Goal: Task Accomplishment & Management: Complete application form

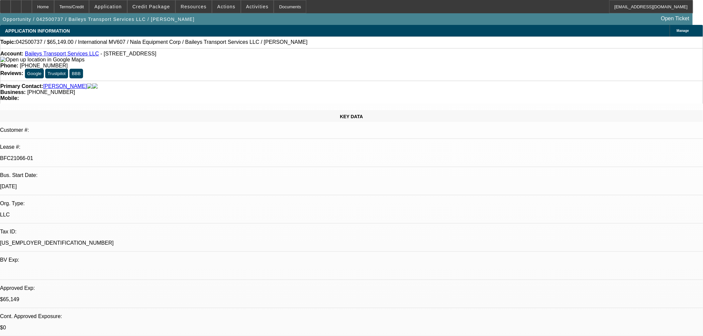
select select "0"
select select "2"
select select "0"
select select "6"
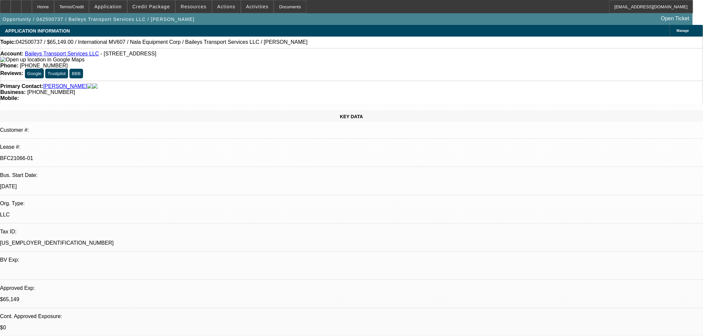
select select "0"
select select "2"
select select "0"
select select "6"
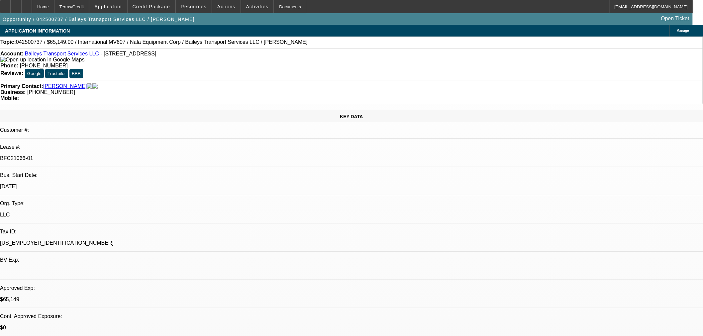
select select "0"
select select "2"
select select "0"
select select "6"
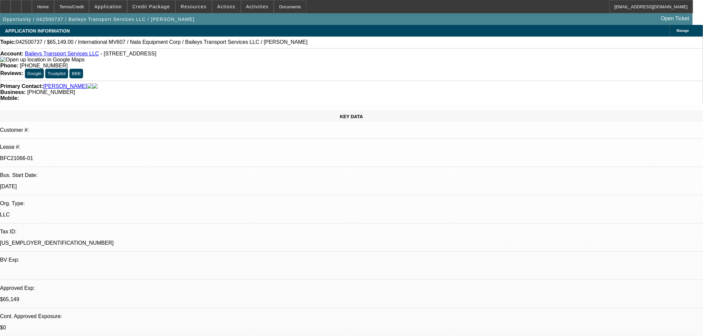
select select "0"
select select "2"
select select "0"
select select "6"
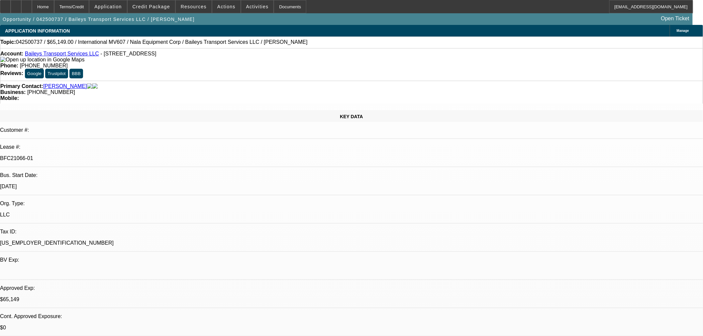
click at [160, 9] on span "Credit Package" at bounding box center [151, 6] width 38 height 5
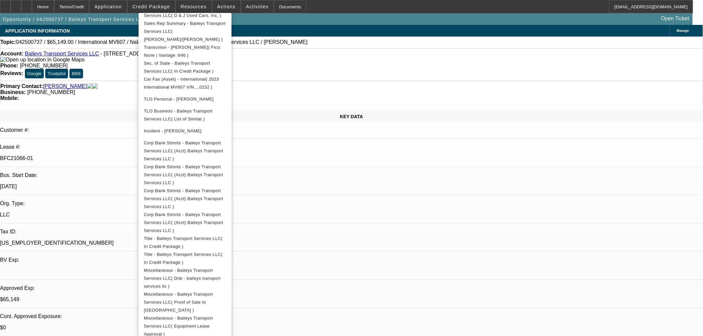
scroll to position [197, 0]
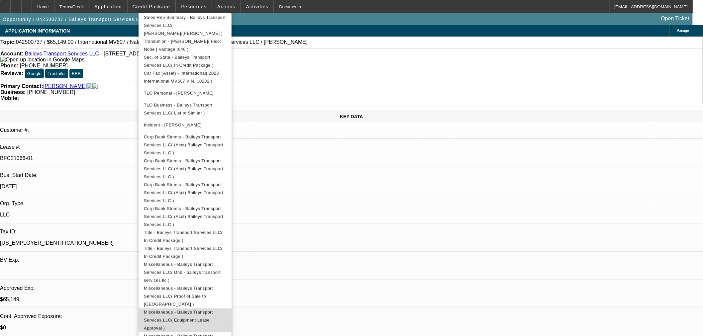
click at [213, 309] on span "Miscellaneous - Baileys Transport Services LLC( Equipment Lease Approval )" at bounding box center [178, 319] width 69 height 21
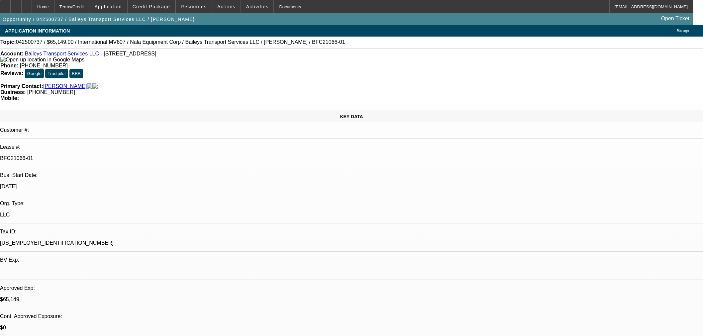
select select "0"
select select "2"
select select "0"
select select "6"
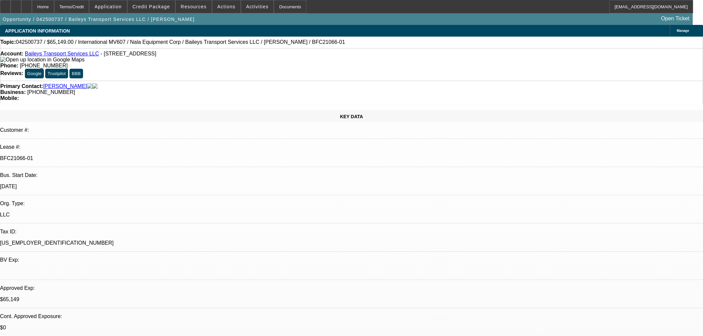
select select "0"
select select "2"
select select "0"
select select "6"
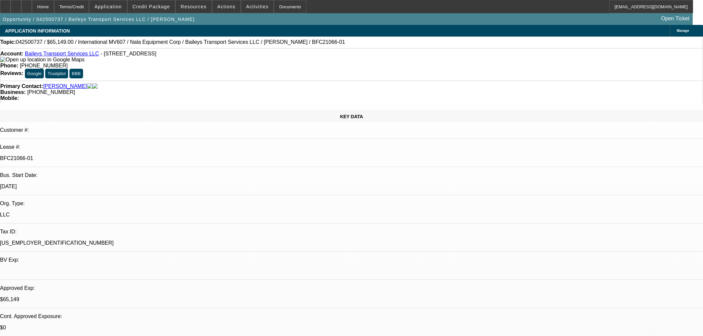
select select "0"
select select "2"
select select "0"
select select "6"
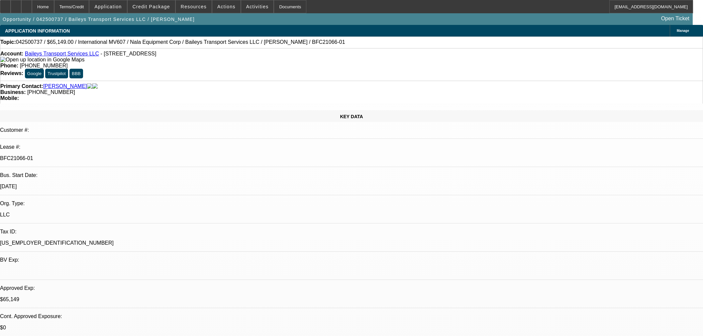
select select "0"
select select "2"
select select "0"
select select "6"
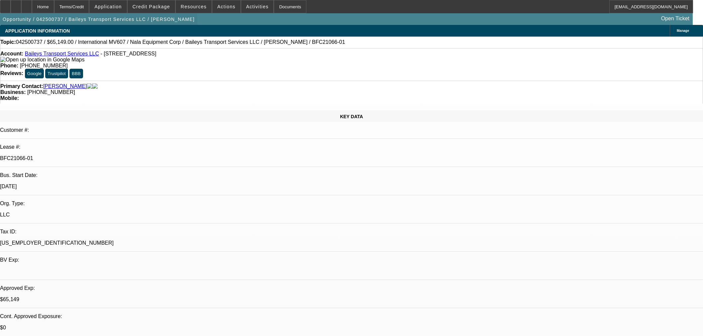
scroll to position [406, 0]
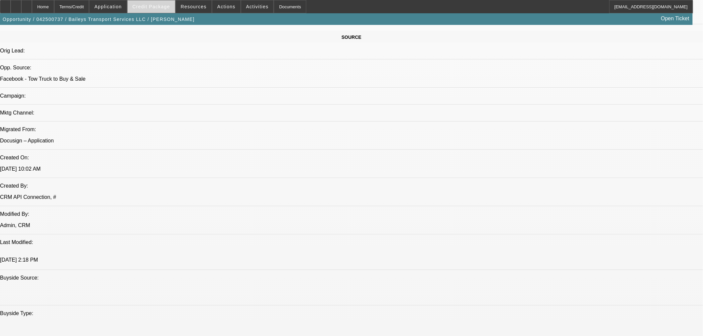
click at [153, 4] on span at bounding box center [151, 7] width 47 height 16
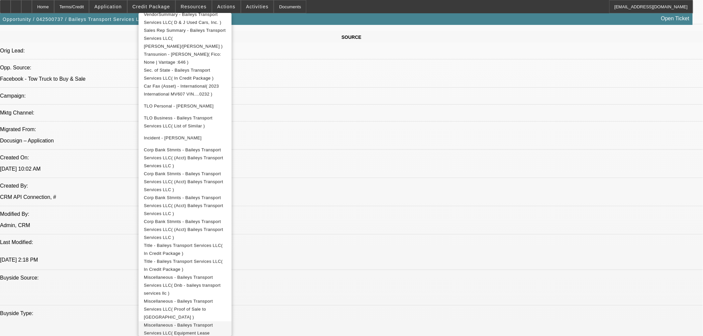
scroll to position [197, 0]
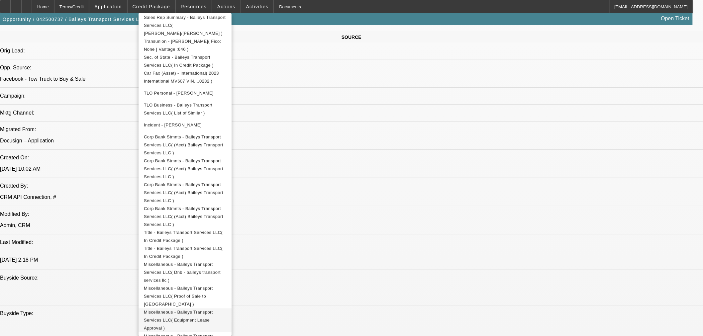
click at [213, 309] on span "Miscellaneous - Baileys Transport Services LLC( Equipment Lease Approval )" at bounding box center [178, 319] width 69 height 21
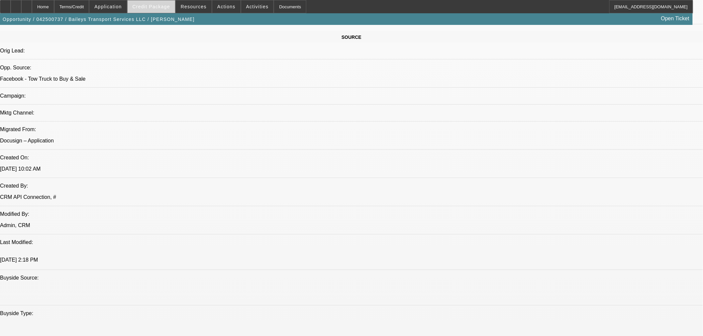
click at [150, 8] on span "Credit Package" at bounding box center [151, 6] width 38 height 5
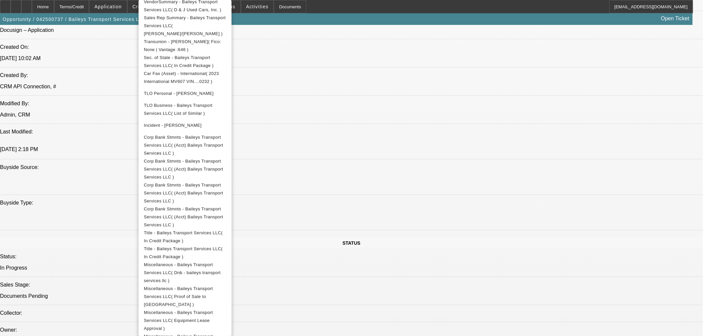
scroll to position [184, 0]
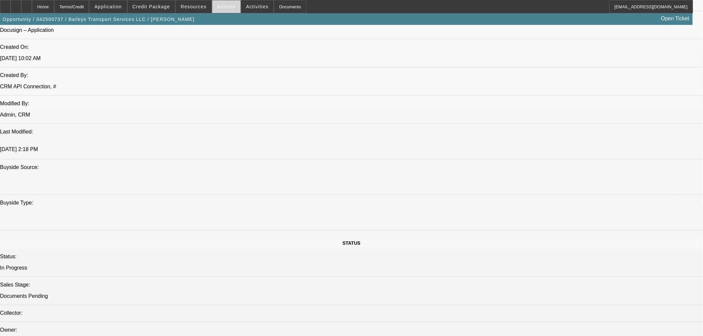
click at [225, 5] on span "Actions" at bounding box center [226, 6] width 18 height 5
click at [240, 4] on div at bounding box center [351, 168] width 703 height 336
click at [246, 4] on span "Activities" at bounding box center [257, 6] width 23 height 5
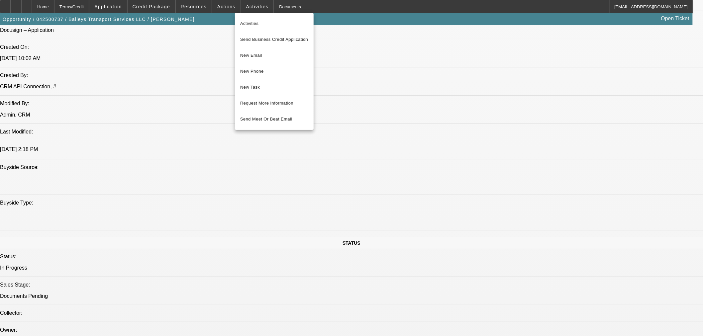
click at [273, 9] on div at bounding box center [351, 168] width 703 height 336
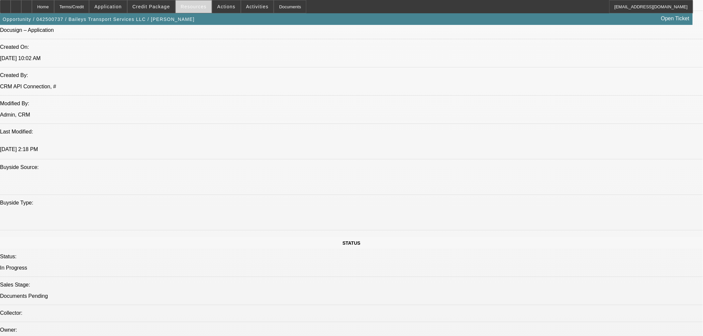
click at [190, 7] on span "Resources" at bounding box center [194, 6] width 26 height 5
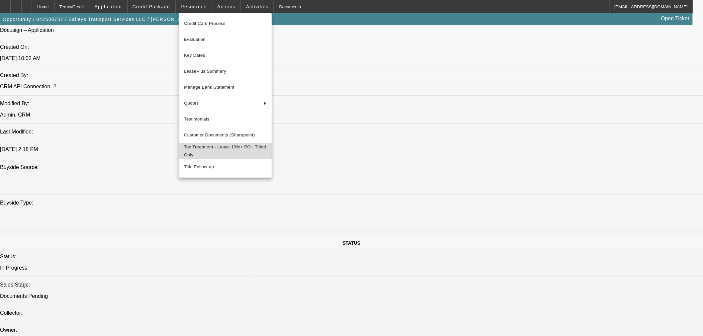
click at [215, 148] on span "Tax Treatment - Lease 10%+ PO - Titled Only" at bounding box center [225, 151] width 82 height 16
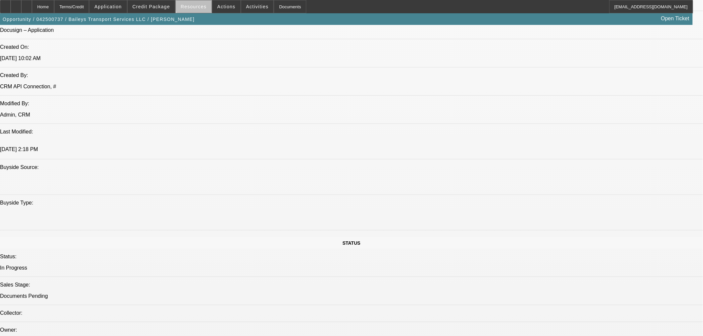
click at [200, 4] on span "Resources" at bounding box center [194, 6] width 26 height 5
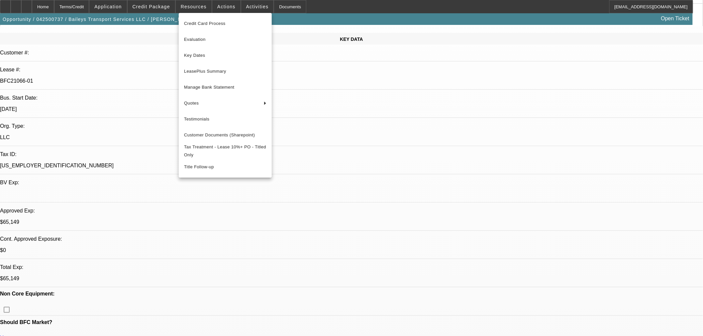
scroll to position [0, 0]
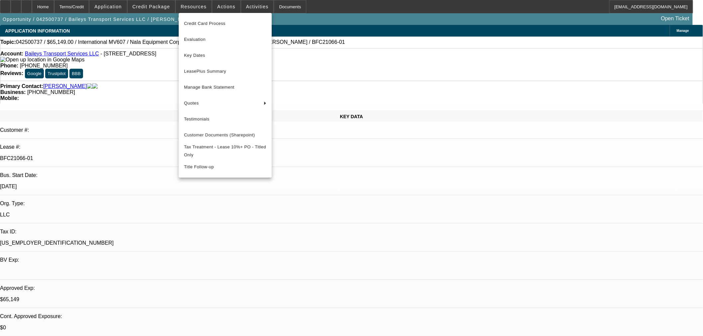
click at [348, 160] on div at bounding box center [351, 168] width 703 height 336
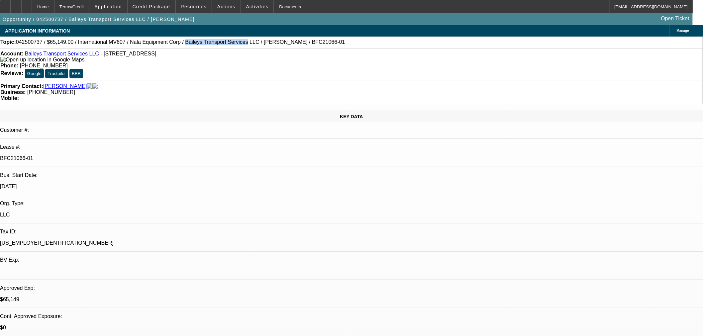
drag, startPoint x: 161, startPoint y: 44, endPoint x: 212, endPoint y: 42, distance: 50.8
click at [212, 42] on span "042500737 / $65,149.00 / International MV607 / Nala Equipment Corp / Baileys Tr…" at bounding box center [180, 42] width 329 height 6
copy span "Baileys Transport Services"
click at [32, 3] on div at bounding box center [26, 6] width 11 height 13
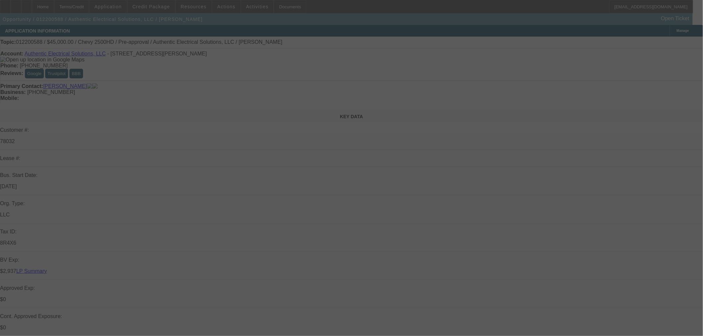
click at [155, 6] on div at bounding box center [351, 168] width 703 height 336
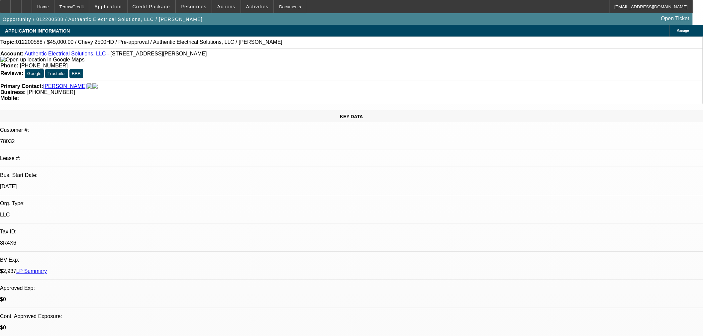
click at [155, 6] on span "Credit Package" at bounding box center [151, 6] width 38 height 5
select select "0"
select select "0.1"
select select "4"
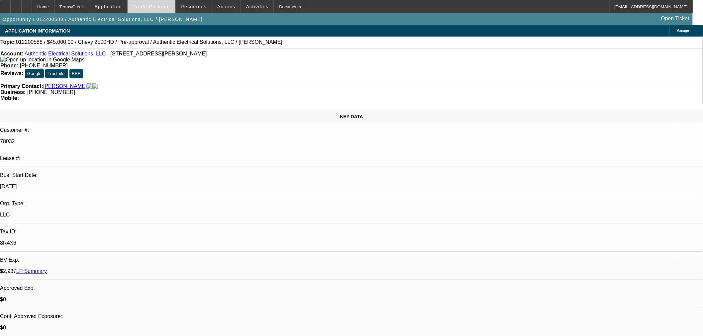
select select "0"
select select "0.1"
select select "4"
select select "0"
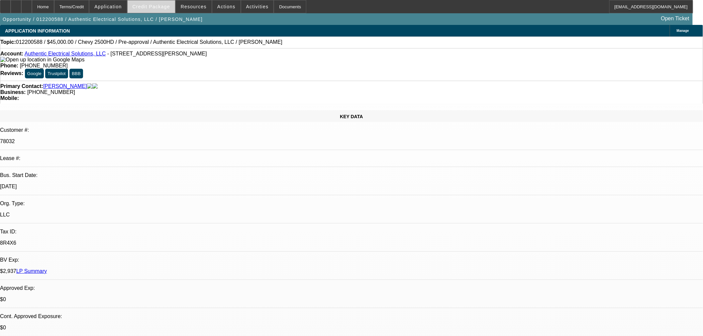
select select "0"
select select "0.1"
select select "4"
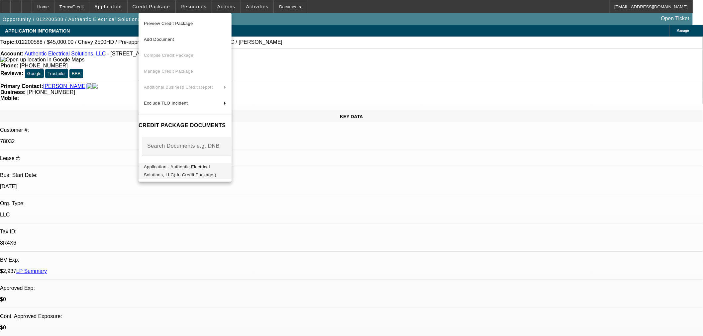
click at [201, 166] on span "Application - Authentic Electrical Solutions, LLC( In Credit Package )" at bounding box center [180, 170] width 72 height 13
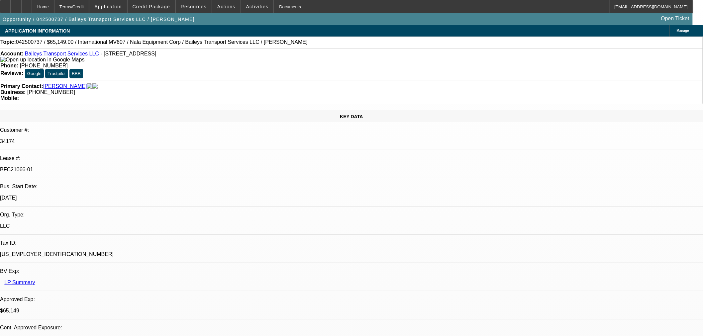
select select "0"
select select "2"
select select "0"
select select "6"
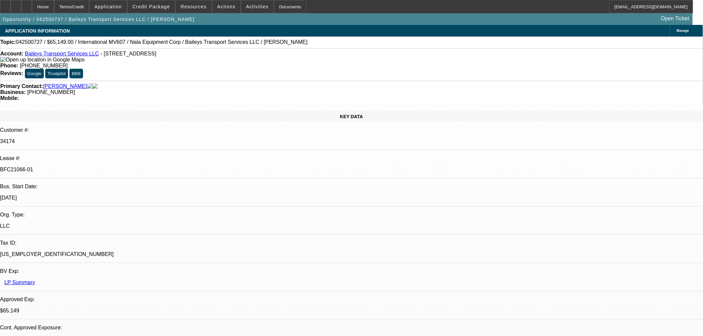
select select "0"
select select "2"
select select "0"
select select "6"
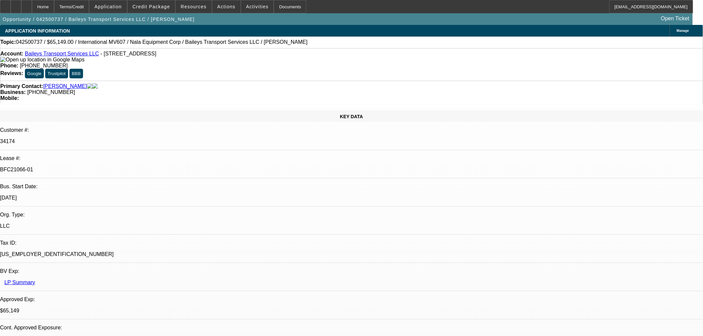
select select "0"
select select "2"
select select "0"
select select "6"
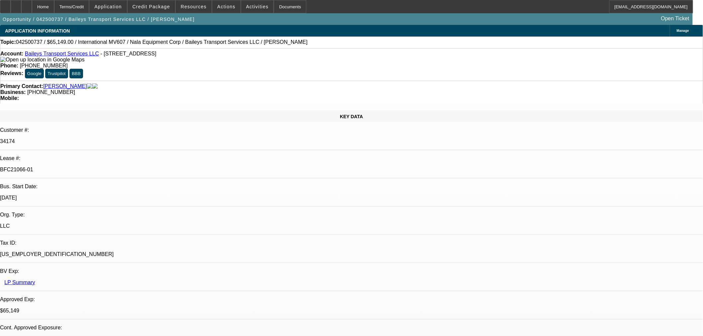
select select "0"
select select "2"
select select "0"
select select "6"
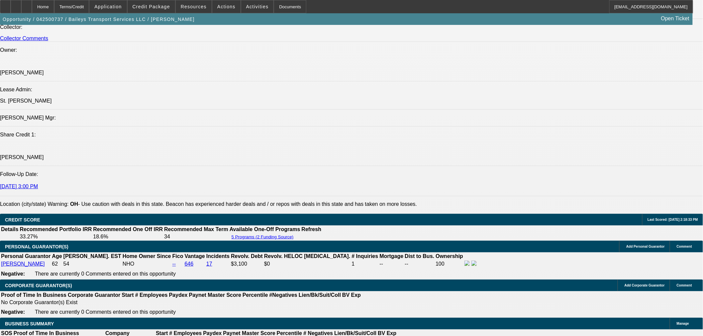
scroll to position [848, 0]
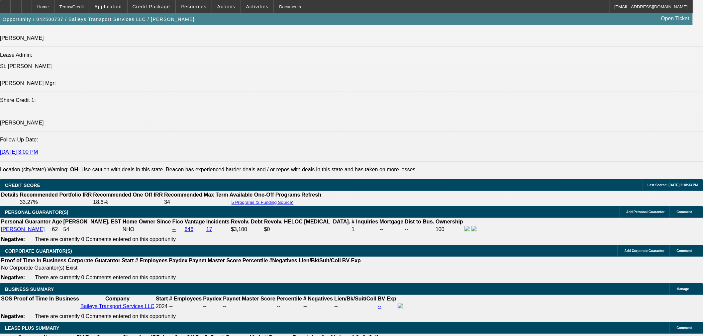
drag, startPoint x: 106, startPoint y: 276, endPoint x: 165, endPoint y: 277, distance: 59.8
copy p "2023 Used International MV607"
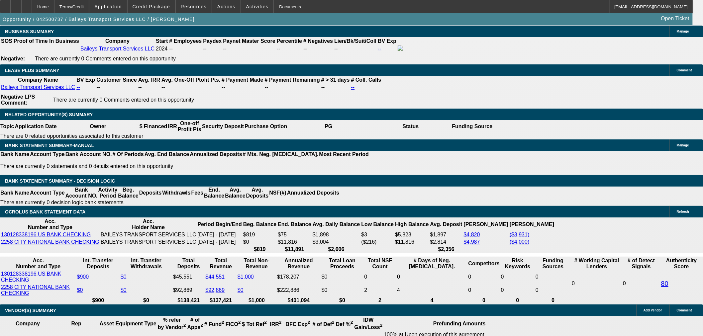
scroll to position [1107, 0]
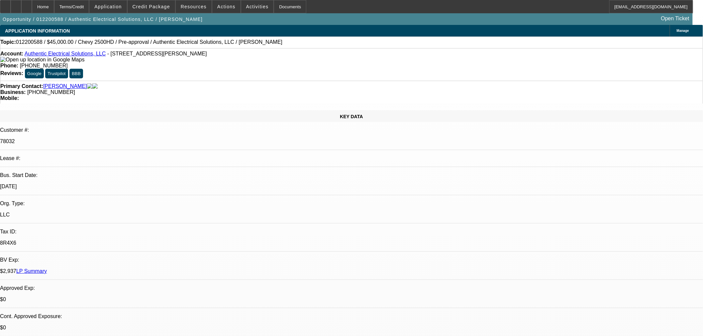
select select "0"
select select "0.1"
select select "4"
select select "0"
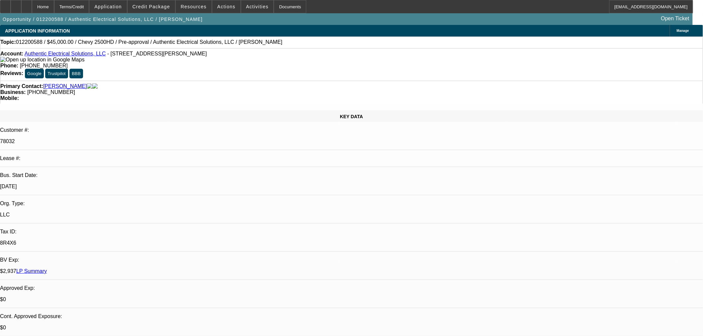
select select "0"
select select "0.1"
select select "4"
select select "0"
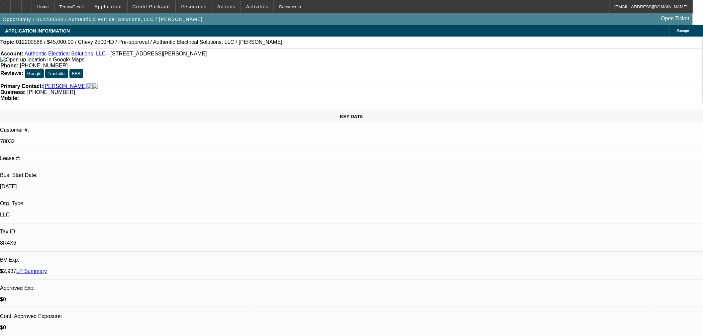
select select "0.1"
select select "4"
click at [154, 8] on span "Credit Package" at bounding box center [151, 6] width 38 height 5
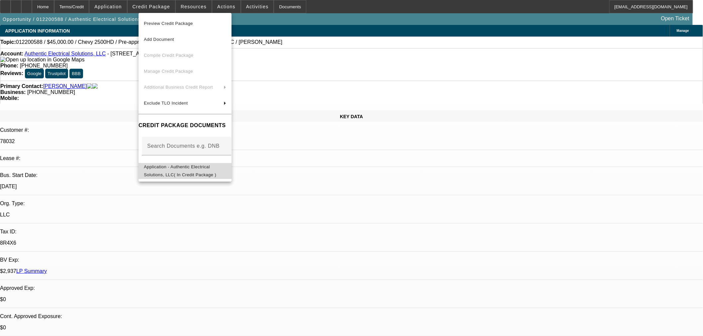
click at [184, 167] on span "Application - Authentic Electrical Solutions, LLC( In Credit Package )" at bounding box center [180, 170] width 72 height 13
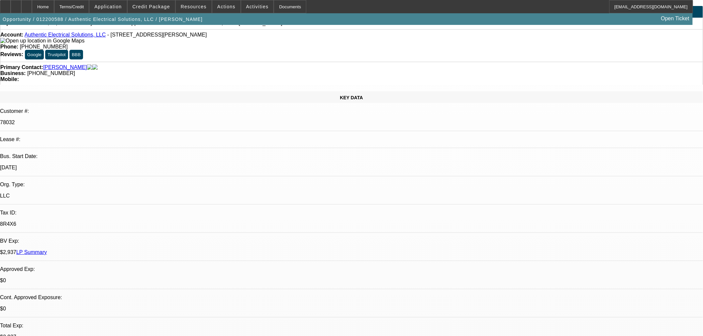
scroll to position [37, 0]
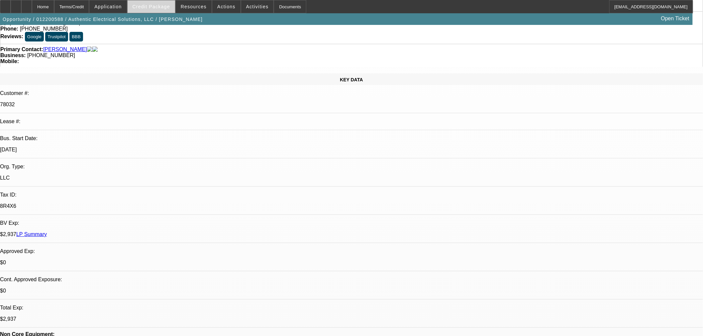
click at [168, 9] on span at bounding box center [151, 7] width 47 height 16
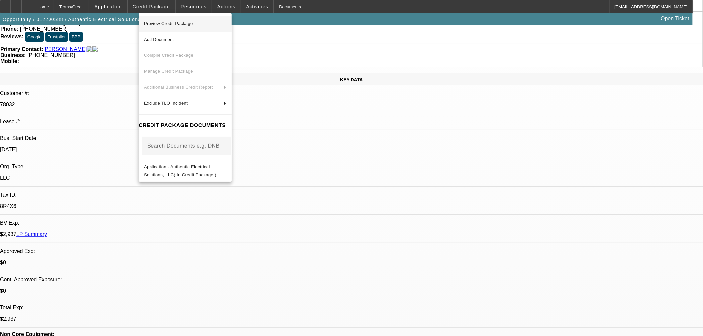
click at [170, 24] on span "Preview Credit Package" at bounding box center [168, 23] width 49 height 5
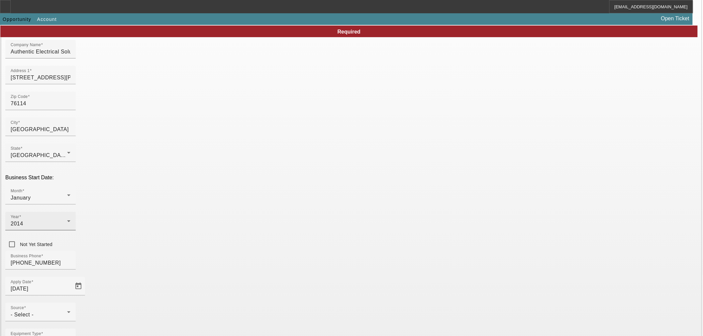
scroll to position [74, 0]
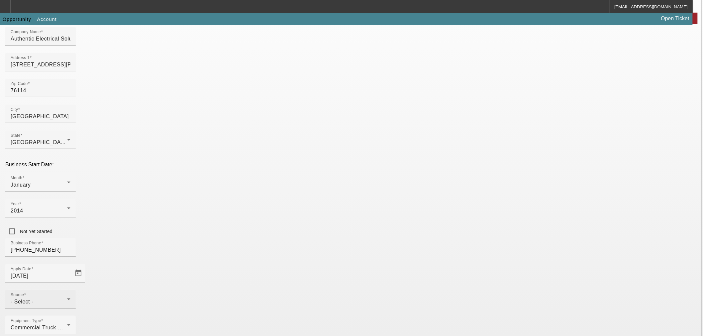
click at [76, 290] on div "Source - Select -" at bounding box center [40, 299] width 70 height 19
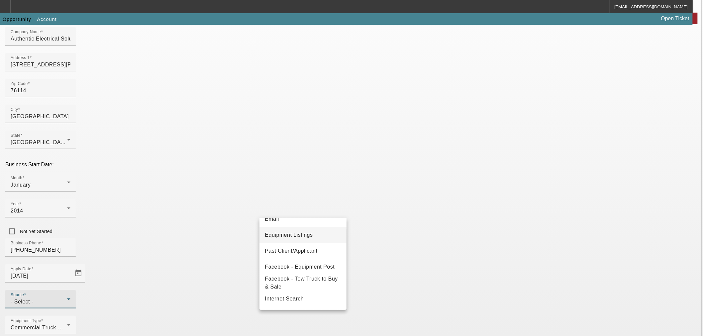
drag, startPoint x: 285, startPoint y: 248, endPoint x: 287, endPoint y: 241, distance: 6.5
click at [286, 246] on mat-option "Past Client/Applicant" at bounding box center [302, 251] width 87 height 16
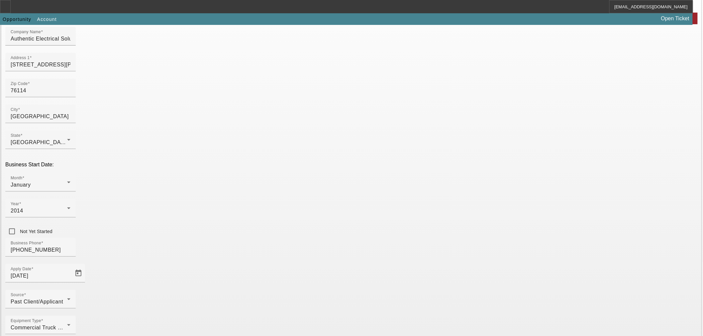
paste input "465051488"
type input "465051488"
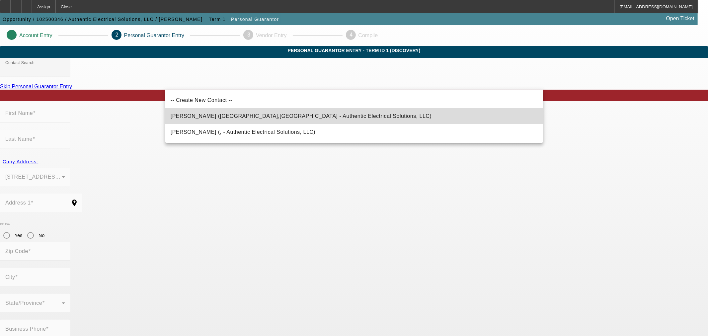
click at [232, 115] on span "[PERSON_NAME] ([GEOGRAPHIC_DATA],[GEOGRAPHIC_DATA] - Authentic Electrical Solut…" at bounding box center [301, 116] width 261 height 6
type input "[PERSON_NAME] ([GEOGRAPHIC_DATA],[GEOGRAPHIC_DATA] - Authentic Electrical Solut…"
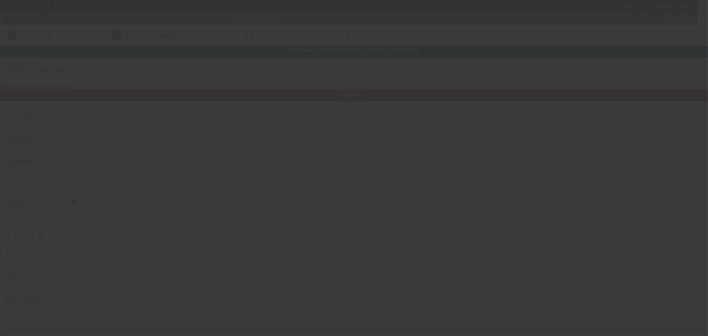
type input "[PERSON_NAME]"
type input "[STREET_ADDRESS][PERSON_NAME]"
radio input "true"
type input "76114"
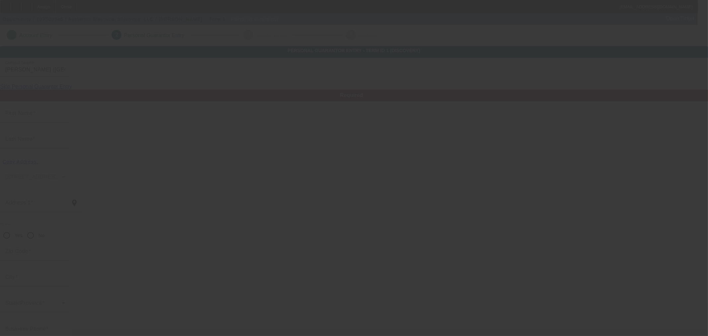
type input "[GEOGRAPHIC_DATA]"
type input "[PHONE_NUMBER]"
type input "100"
type input "463-93-2910"
type input "[EMAIL_ADDRESS][DOMAIN_NAME]"
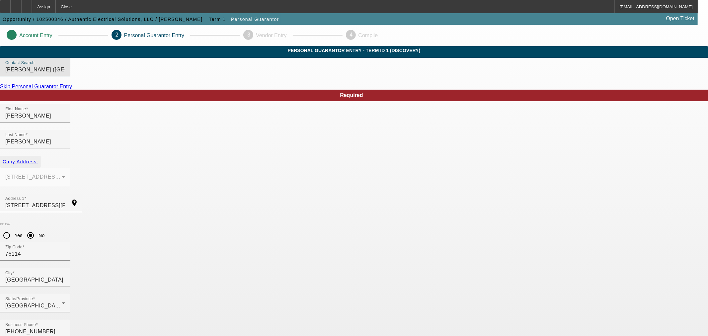
click at [41, 154] on span "button" at bounding box center [20, 162] width 41 height 16
type input "[STREET_ADDRESS][PERSON_NAME]"
radio input "false"
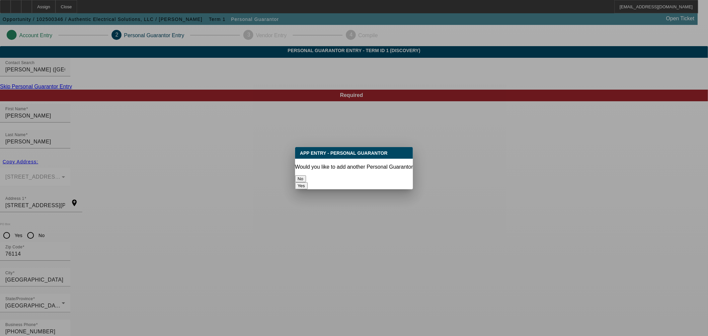
click at [306, 176] on button "No" at bounding box center [300, 178] width 11 height 7
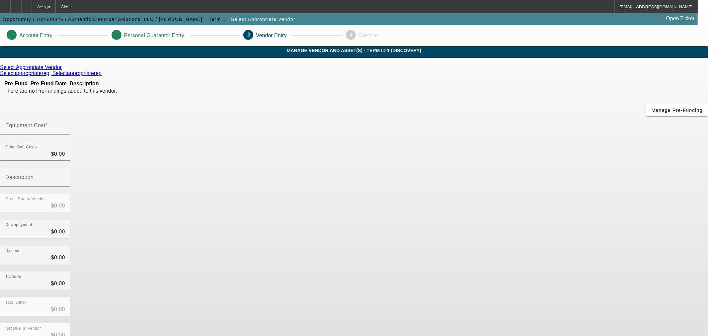
click at [63, 70] on icon at bounding box center [63, 67] width 0 height 6
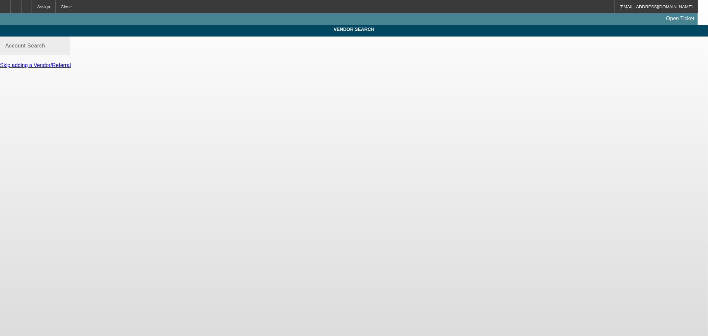
click at [65, 52] on input "Account Search" at bounding box center [35, 48] width 60 height 8
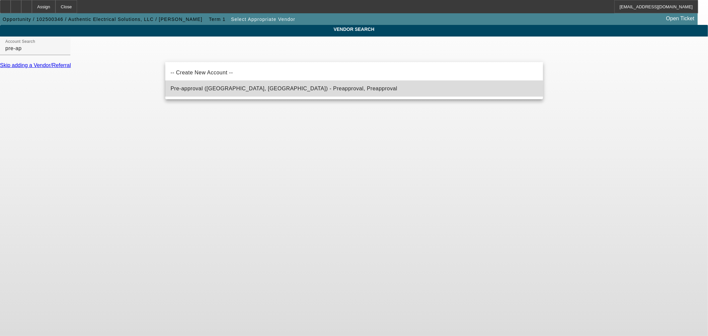
click at [220, 88] on span "Pre-approval (Northbrook, IL) - Preapproval, Preapproval" at bounding box center [284, 89] width 227 height 6
type input "Pre-approval (Northbrook, IL) - Preapproval, Preapproval"
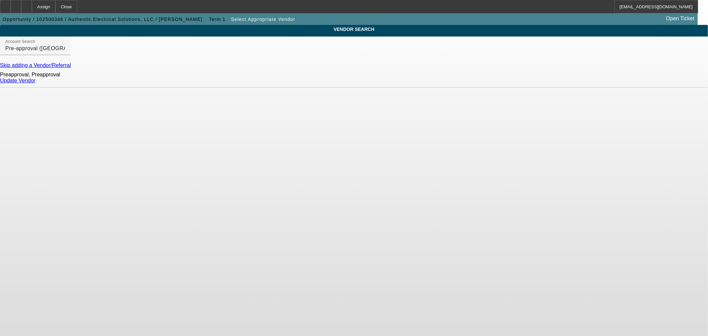
click at [529, 81] on div "Update Vendor" at bounding box center [354, 81] width 708 height 6
drag, startPoint x: 528, startPoint y: 82, endPoint x: 530, endPoint y: 92, distance: 10.6
click at [530, 92] on div "VENDOR SEARCH Account Search Pre-approval (Northbrook, IL) - Preapproval, Preap…" at bounding box center [354, 59] width 708 height 69
drag, startPoint x: 529, startPoint y: 88, endPoint x: 525, endPoint y: 84, distance: 5.2
click at [528, 84] on div "Update Vendor" at bounding box center [354, 81] width 708 height 6
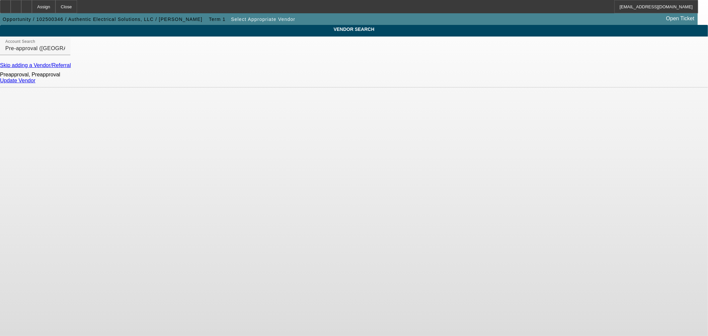
click at [36, 83] on link "Update Vendor" at bounding box center [18, 81] width 36 height 6
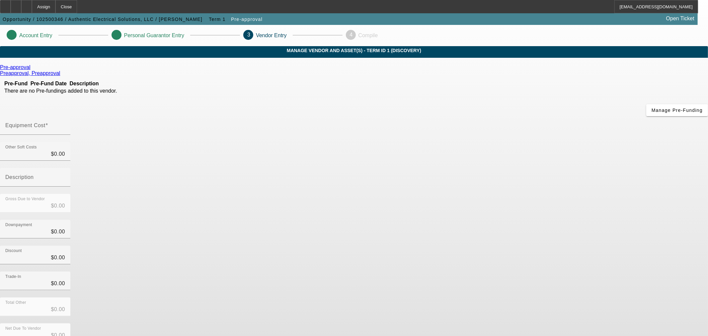
click at [70, 135] on div at bounding box center [35, 138] width 70 height 7
click at [65, 116] on div "Equipment Cost" at bounding box center [35, 125] width 60 height 19
type input "1"
type input "$1.00"
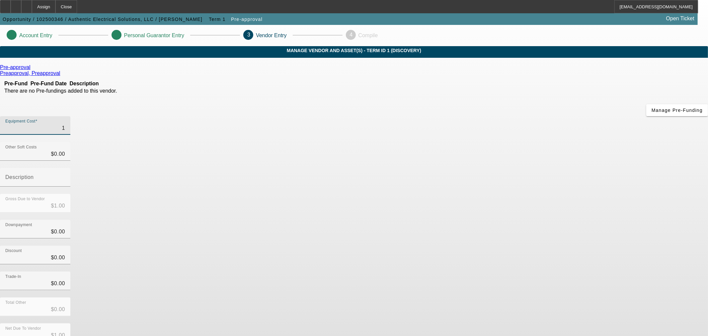
type input "16"
type input "$16.00"
type input "160"
type input "$160.00"
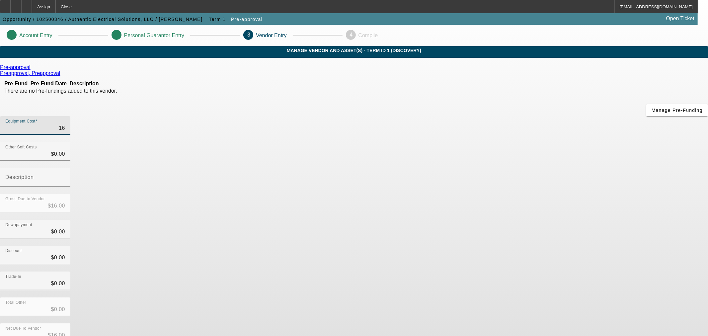
type input "$160.00"
type input "1600"
type input "$1,600.00"
type input "16000"
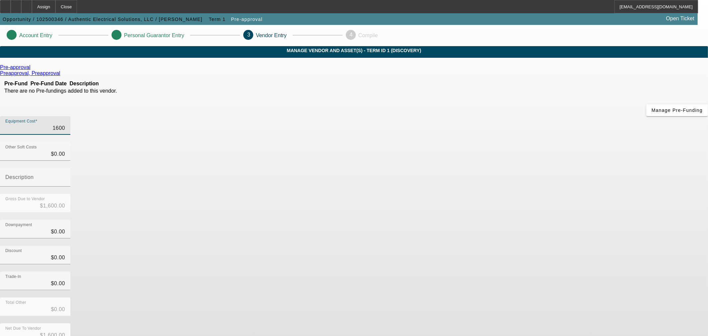
type input "$16,000.00"
click at [480, 220] on div "Downpayment $0.00" at bounding box center [354, 233] width 708 height 26
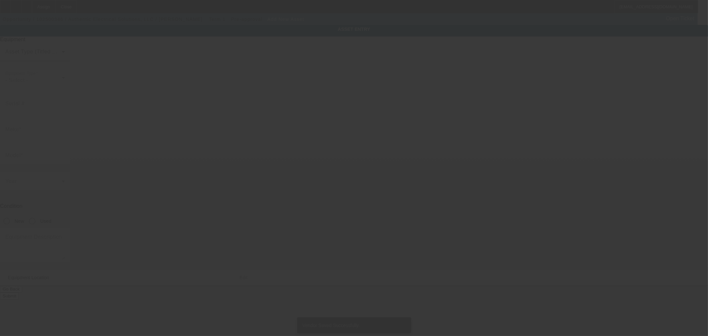
type input "[STREET_ADDRESS][PERSON_NAME]"
type input "Fort Worth"
type input "76114"
type input "Tarrant"
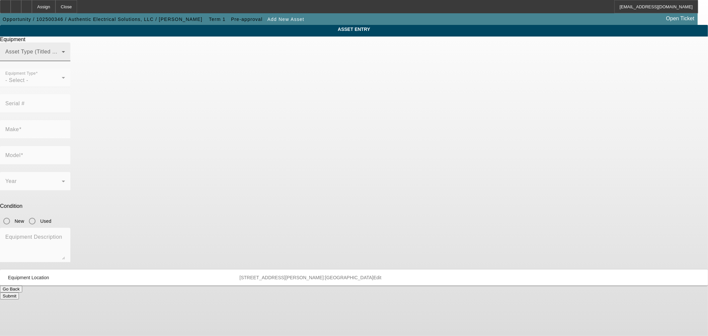
click at [62, 58] on span at bounding box center [33, 54] width 56 height 8
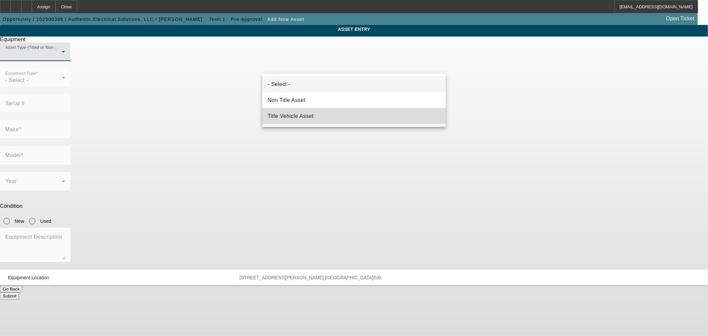
click at [298, 115] on span "Title Vehicle Asset" at bounding box center [291, 116] width 46 height 8
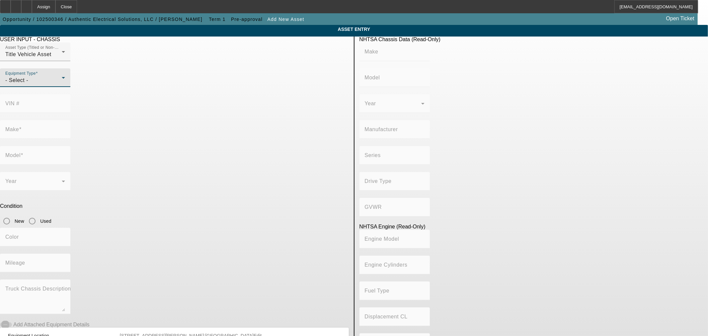
click at [62, 84] on div "- Select -" at bounding box center [33, 80] width 56 height 8
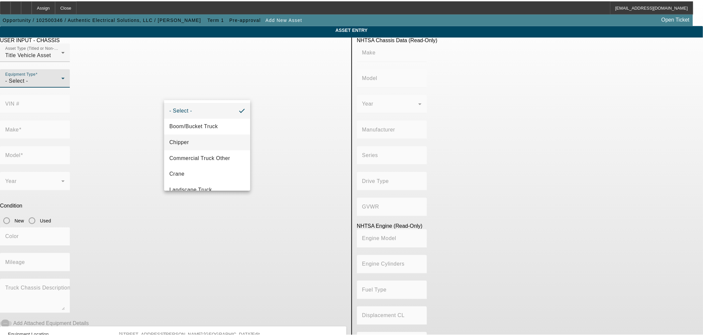
scroll to position [73, 0]
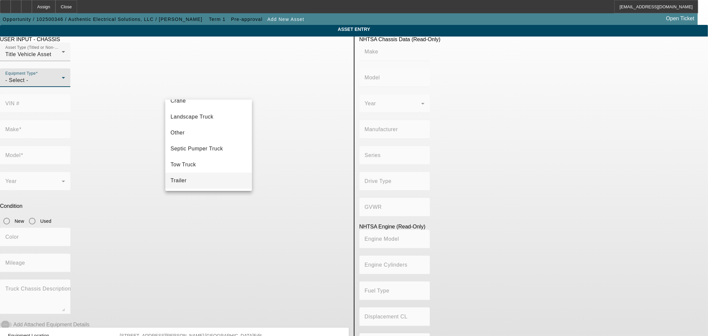
click at [204, 179] on mat-option "Trailer" at bounding box center [208, 181] width 87 height 16
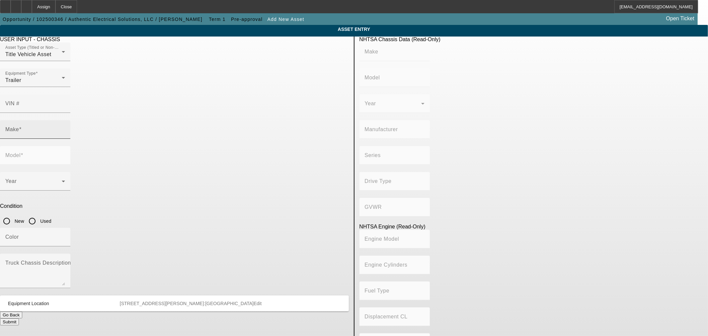
click at [65, 120] on div "Make" at bounding box center [35, 129] width 60 height 19
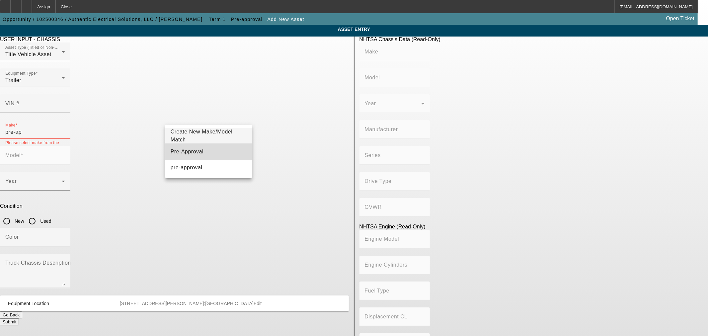
click at [223, 150] on mat-option "Pre-Approval" at bounding box center [208, 152] width 87 height 16
type input "Pre-Approval"
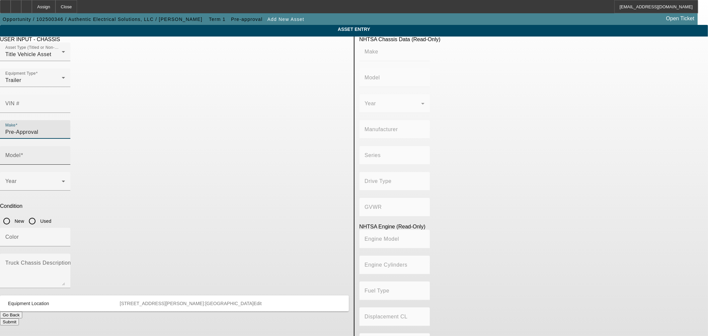
click at [65, 154] on input "Model" at bounding box center [35, 158] width 60 height 8
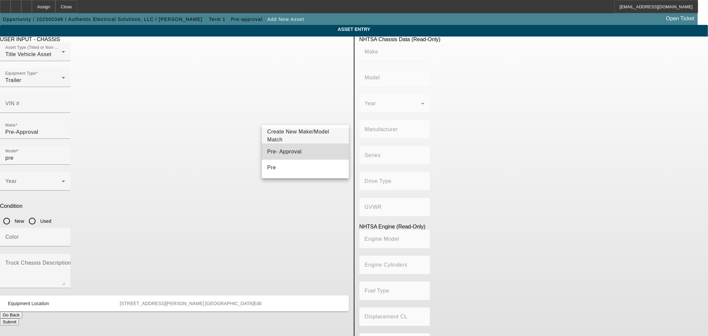
drag, startPoint x: 287, startPoint y: 153, endPoint x: 286, endPoint y: 188, distance: 34.9
click at [287, 153] on span "Pre- Approval" at bounding box center [284, 152] width 34 height 6
type input "Pre- Approval"
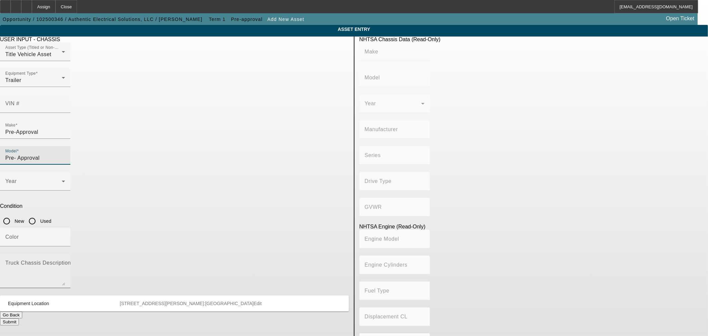
drag, startPoint x: 284, startPoint y: 193, endPoint x: 289, endPoint y: 191, distance: 5.9
click at [155, 260] on mat-label "Truck Chassis Description (Describe the truck chassis only)" at bounding box center [79, 263] width 149 height 6
click at [65, 262] on textarea "Truck Chassis Description (Describe the truck chassis only)" at bounding box center [35, 274] width 60 height 24
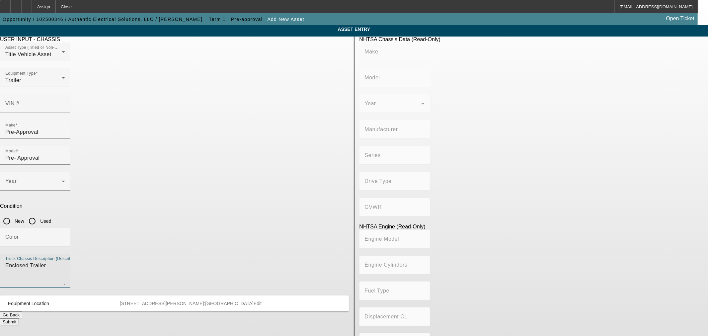
type textarea "Enclosed Trailer"
click at [297, 318] on div "Submit" at bounding box center [174, 321] width 349 height 7
click at [19, 318] on button "Submit" at bounding box center [9, 321] width 19 height 7
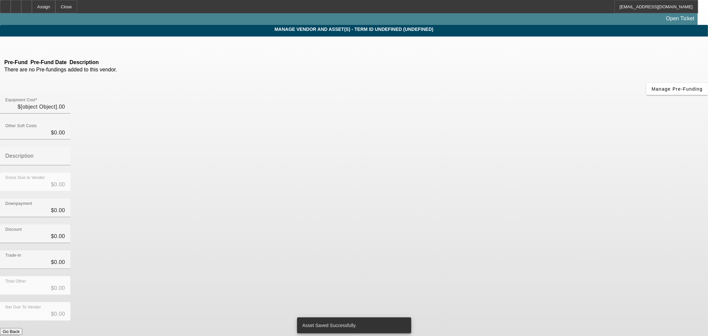
type input "$16,000.00"
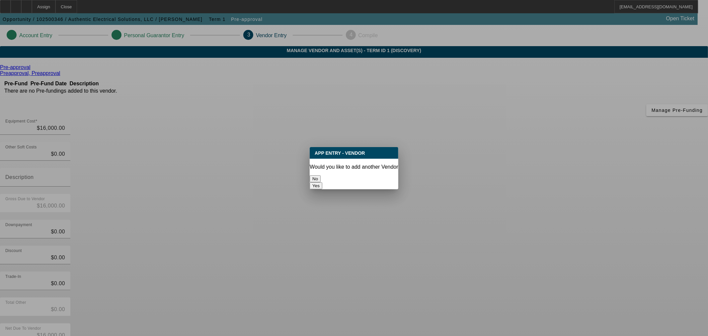
click at [321, 175] on button "No" at bounding box center [315, 178] width 11 height 7
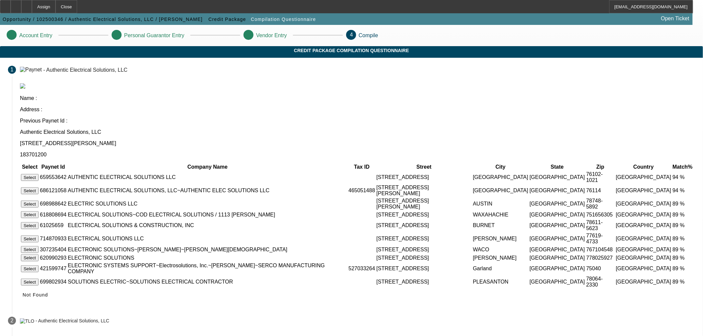
click at [39, 187] on button "Select" at bounding box center [30, 190] width 18 height 7
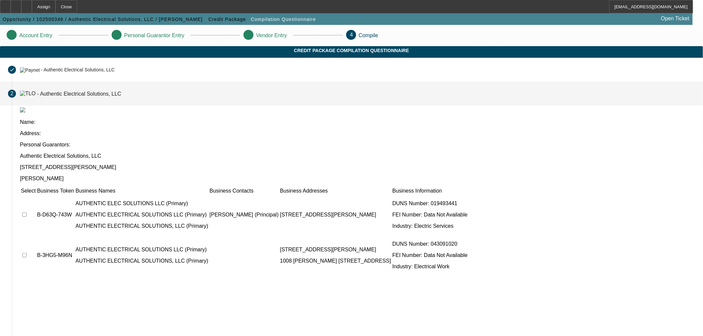
click at [27, 213] on input "checkbox" at bounding box center [24, 215] width 4 height 4
checkbox input "true"
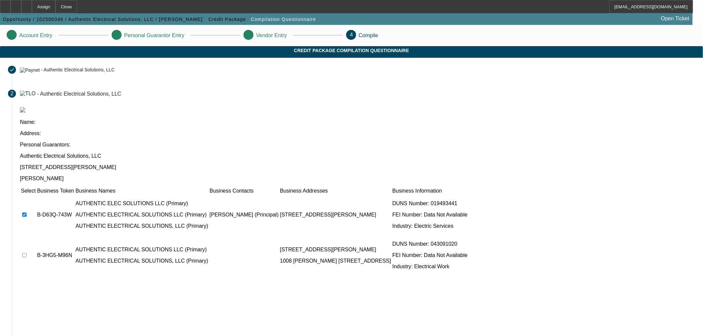
click at [27, 253] on input "checkbox" at bounding box center [24, 255] width 4 height 4
checkbox input "true"
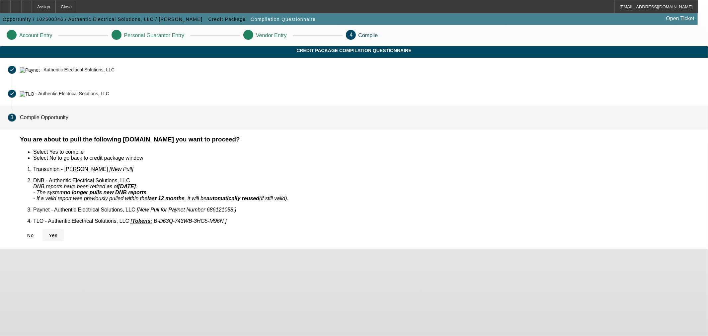
click at [58, 233] on span "Yes" at bounding box center [53, 235] width 9 height 5
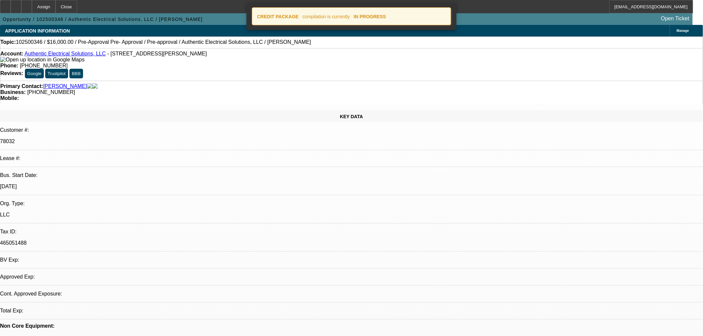
select select "0"
select select "2"
select select "0.1"
select select "4"
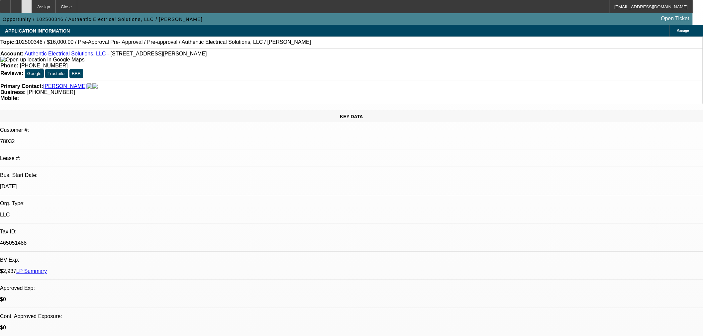
click at [27, 4] on icon at bounding box center [27, 4] width 0 height 0
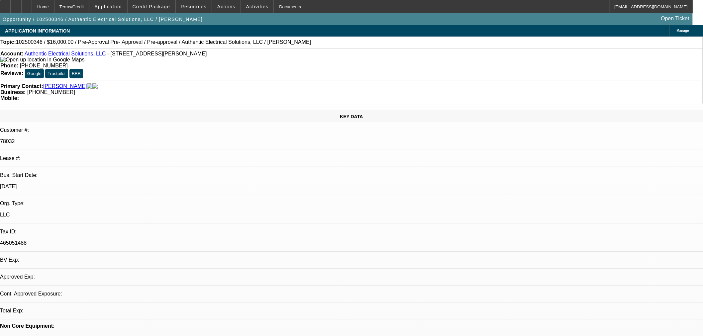
select select "0"
select select "2"
select select "0.1"
select select "4"
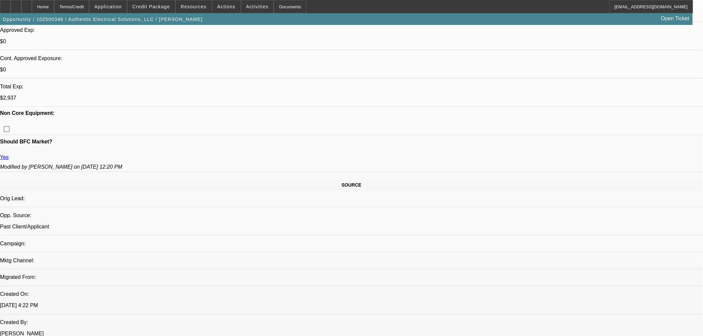
scroll to position [111, 0]
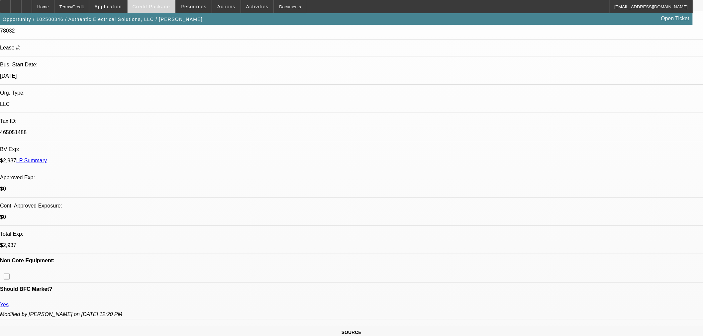
click at [154, 11] on span at bounding box center [151, 7] width 47 height 16
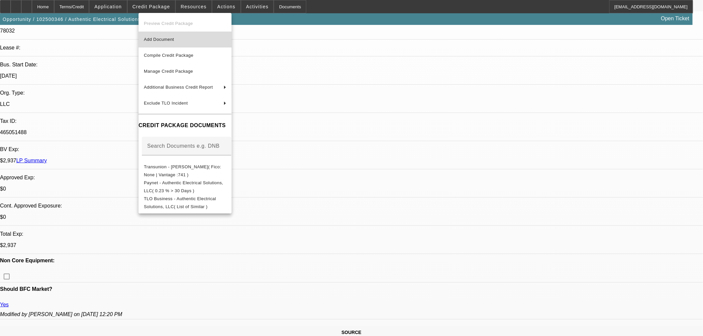
click at [175, 34] on button "Add Document" at bounding box center [184, 40] width 93 height 16
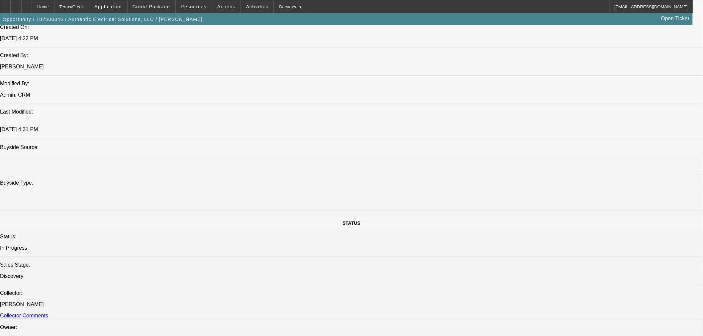
scroll to position [443, 0]
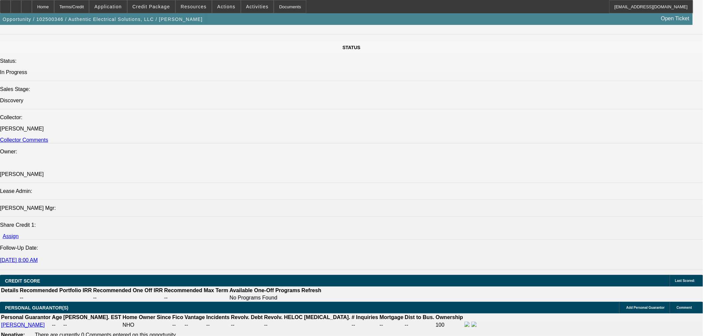
scroll to position [959, 0]
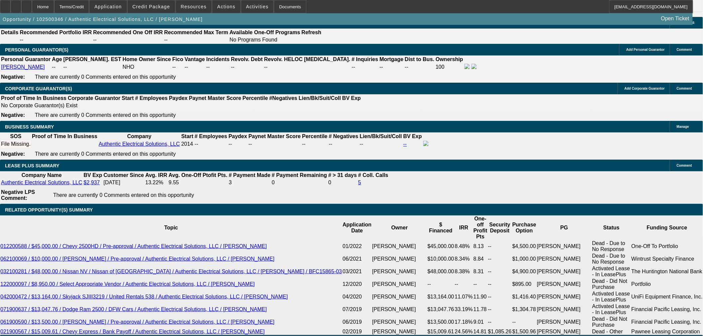
type input "36"
type input "$0.00"
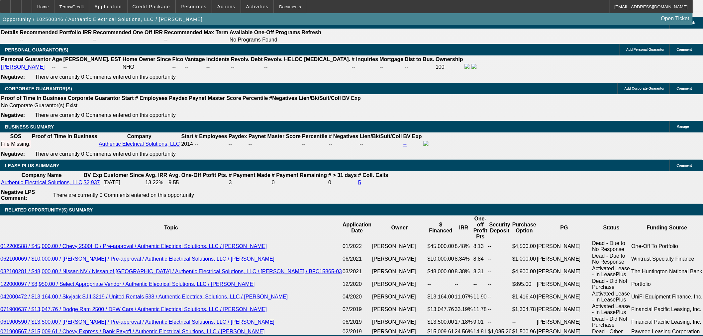
type input "12"
type input "$902.66"
type input "$451.33"
type input "$1,062.86"
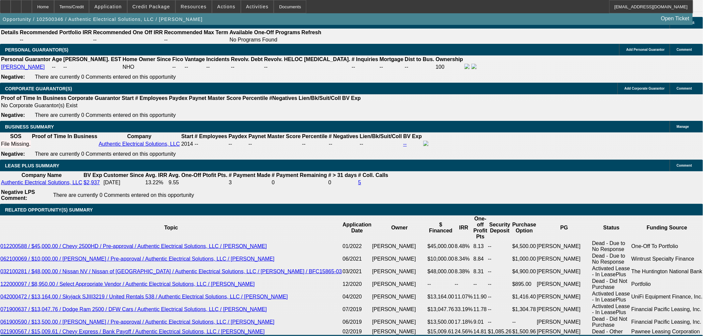
type input "$531.43"
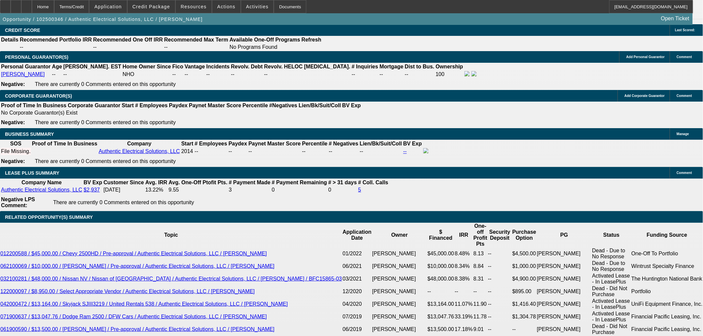
scroll to position [848, 0]
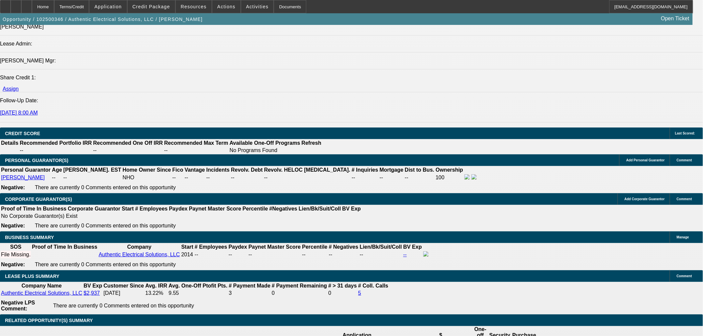
type input "12"
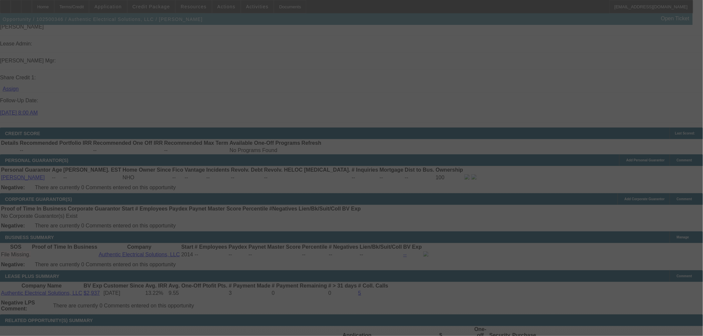
select select "0"
select select "2"
select select "0.1"
select select "4"
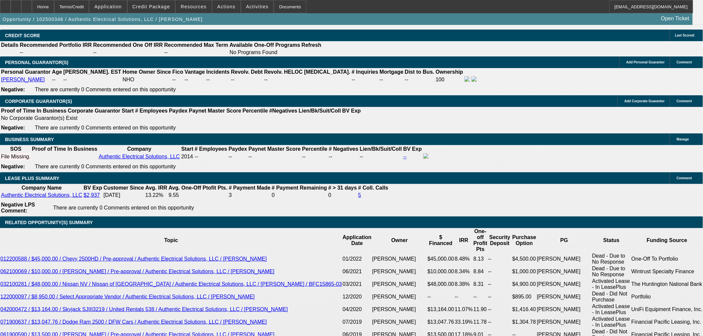
scroll to position [959, 0]
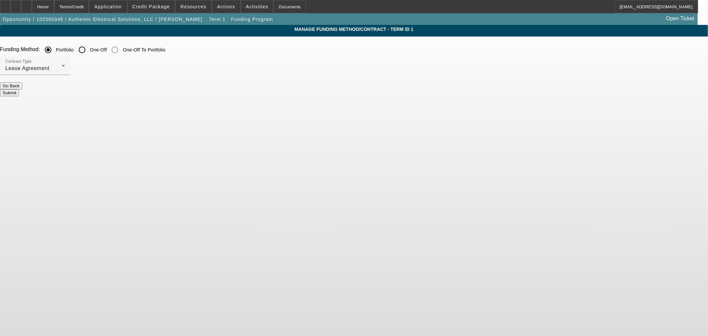
click at [89, 54] on input "One-Off" at bounding box center [81, 49] width 13 height 13
radio input "true"
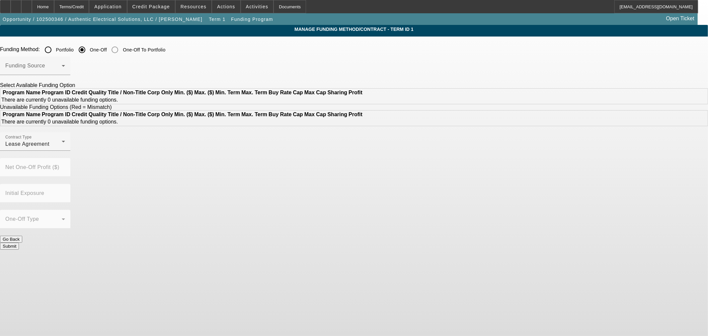
click at [62, 71] on span at bounding box center [33, 68] width 56 height 8
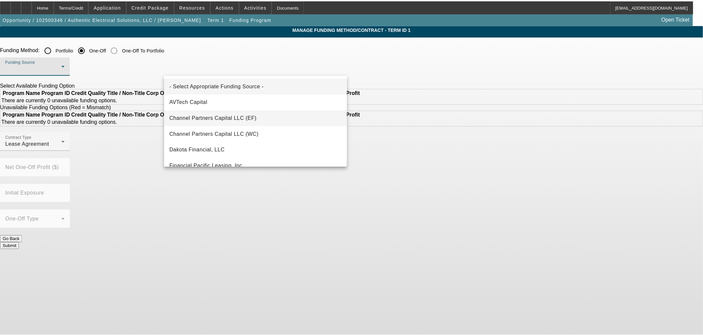
scroll to position [74, 0]
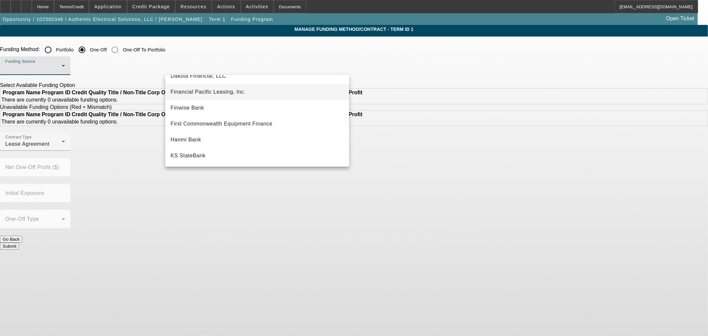
click at [221, 98] on mat-option "Financial Pacific Leasing, Inc." at bounding box center [257, 92] width 184 height 16
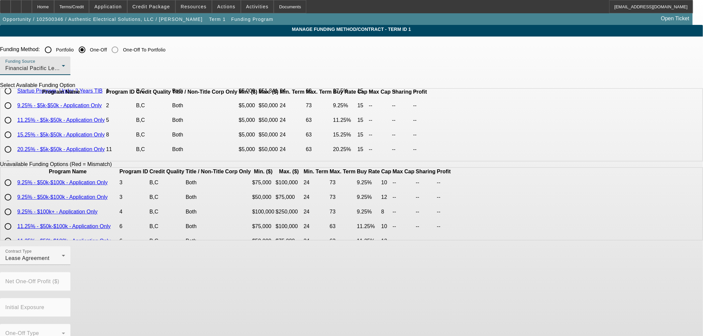
scroll to position [0, 0]
click at [15, 125] on input "radio" at bounding box center [7, 118] width 13 height 13
radio input "true"
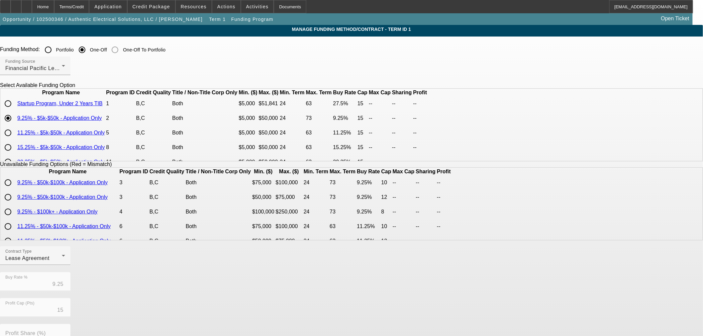
scroll to position [113, 0]
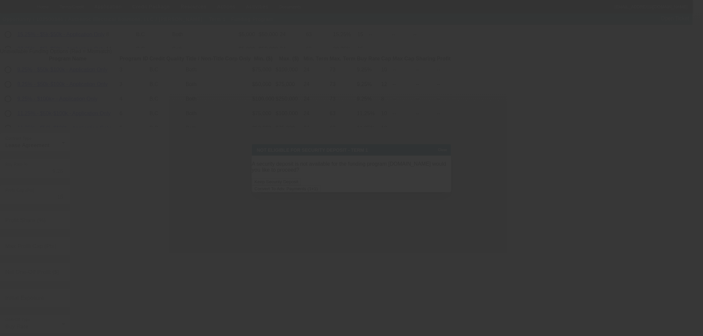
scroll to position [0, 0]
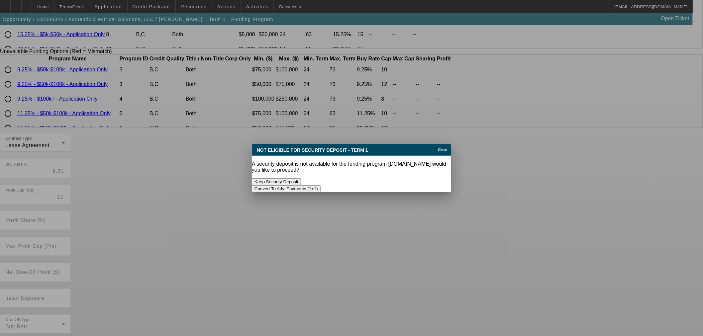
click at [387, 185] on div "Convert To Adv. Payments (1+1)" at bounding box center [351, 188] width 199 height 7
click at [320, 185] on button "Convert To Adv. Payments (1+1)" at bounding box center [286, 188] width 69 height 7
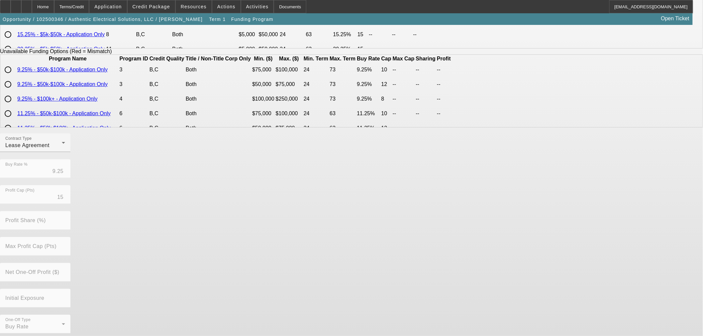
scroll to position [113, 0]
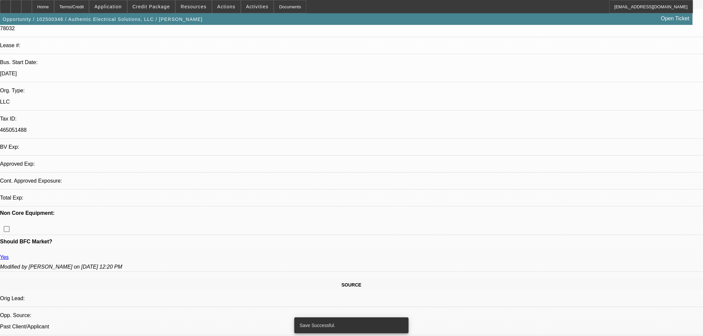
select select "0"
select select "0.1"
select select "4"
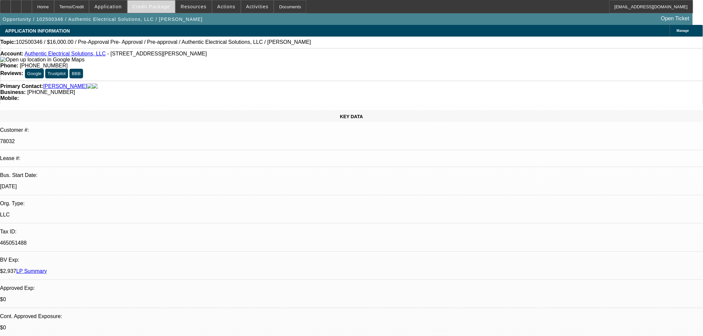
click at [164, 12] on span at bounding box center [151, 7] width 47 height 16
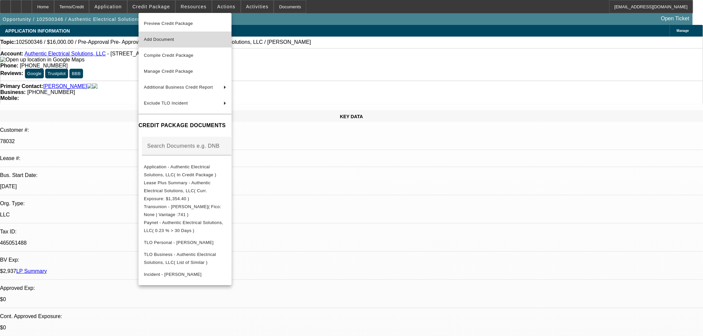
click at [179, 40] on span "Add Document" at bounding box center [185, 40] width 82 height 8
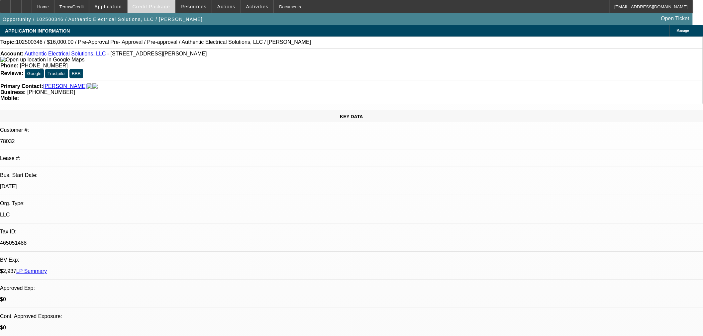
drag, startPoint x: 155, startPoint y: 8, endPoint x: 163, endPoint y: 8, distance: 7.6
click at [157, 8] on span "Credit Package" at bounding box center [151, 6] width 38 height 5
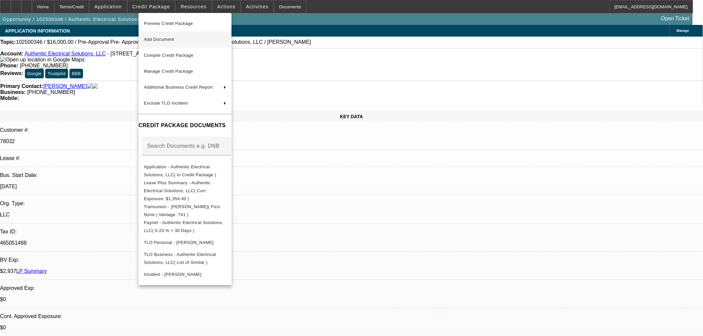
click at [173, 40] on span "Add Document" at bounding box center [159, 39] width 30 height 5
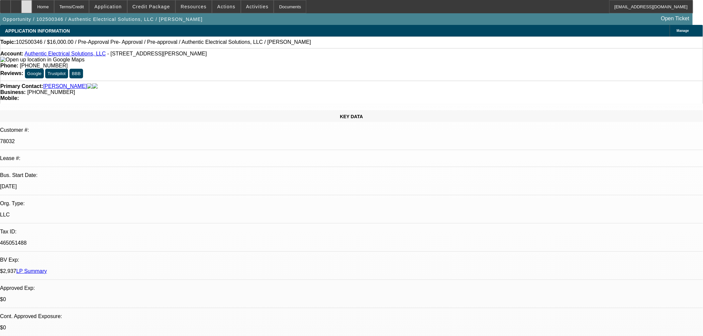
click at [32, 4] on div at bounding box center [26, 6] width 11 height 13
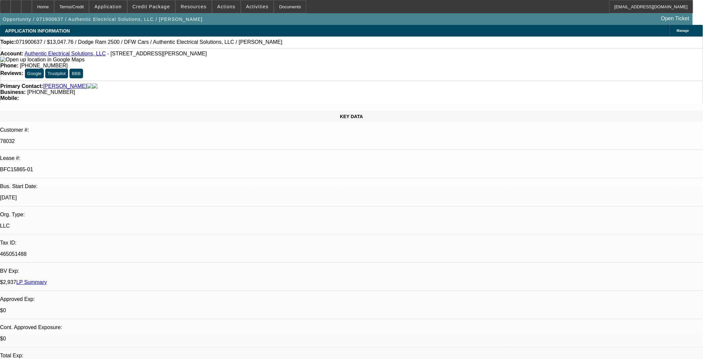
select select "0"
select select "0.1"
select select "4"
select select "0"
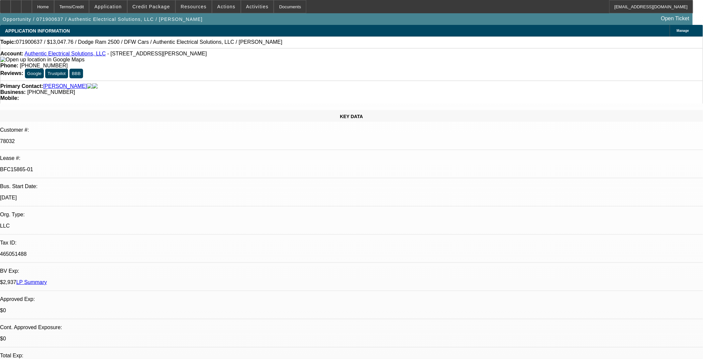
select select "0"
select select "0.1"
select select "4"
select select "0"
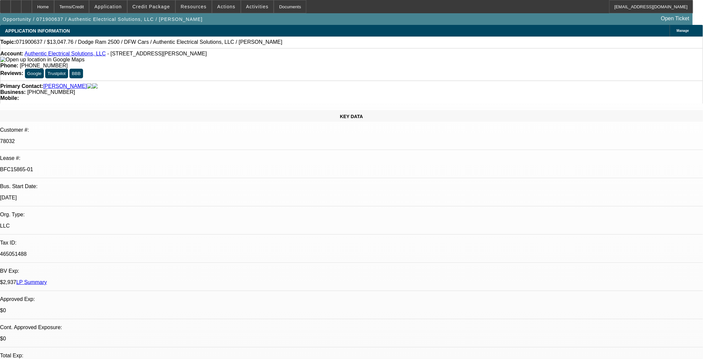
select select "0.1"
select select "4"
select select "0"
select select "0.1"
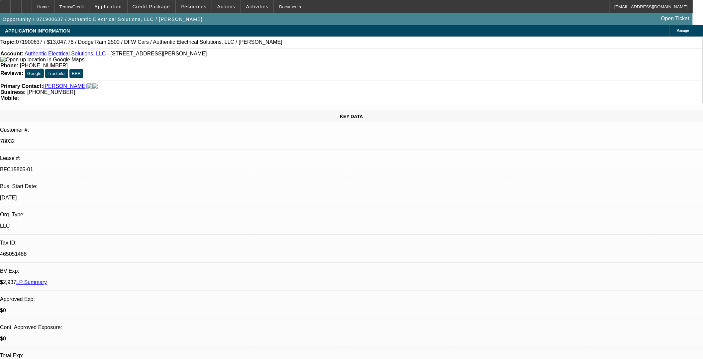
select select "4"
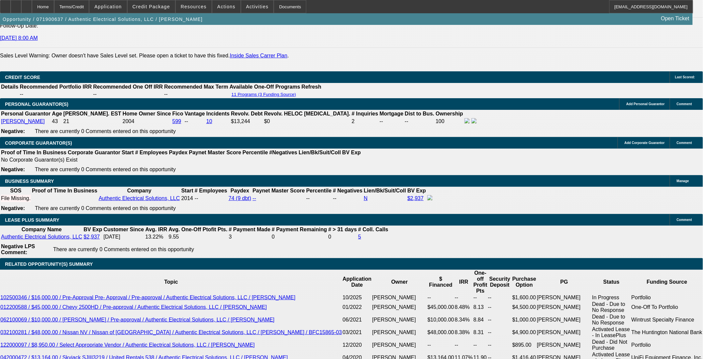
scroll to position [1016, 0]
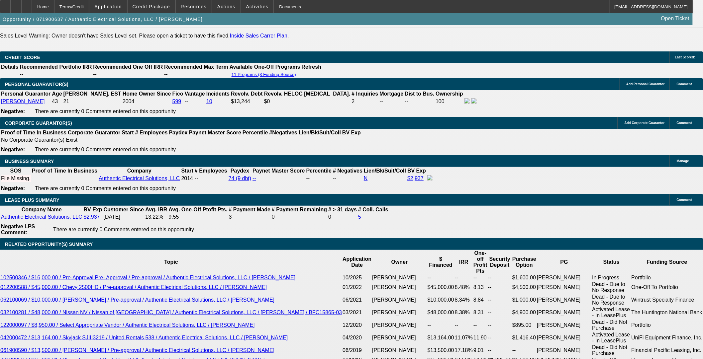
drag, startPoint x: 177, startPoint y: 9, endPoint x: 151, endPoint y: -22, distance: 40.1
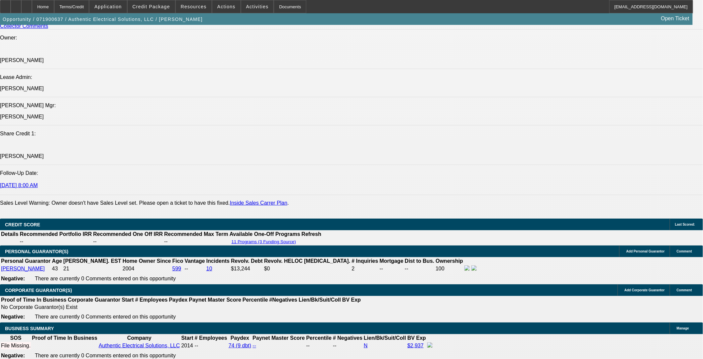
scroll to position [942, 0]
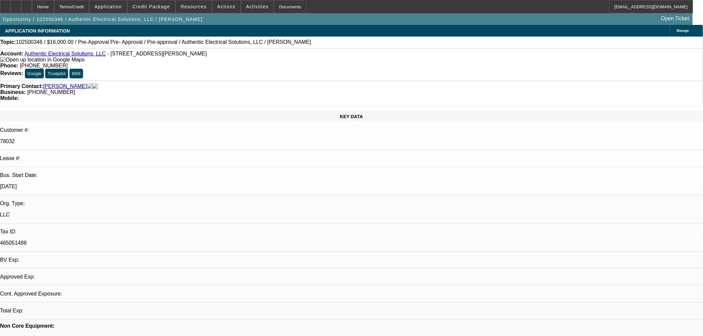
select select "0"
select select "0.1"
select select "4"
click at [32, 6] on div at bounding box center [26, 6] width 11 height 13
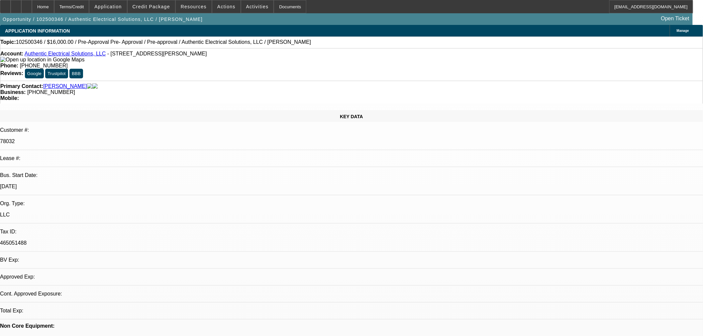
select select "0"
select select "0.1"
select select "4"
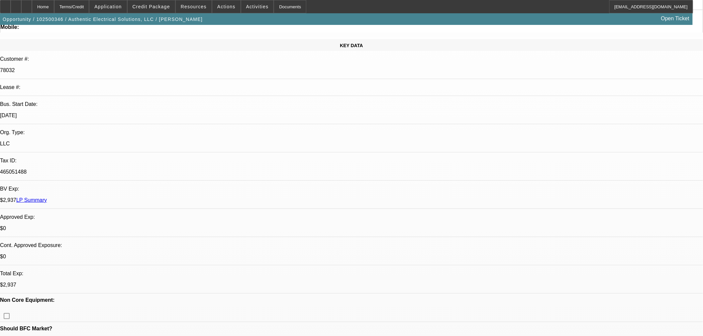
scroll to position [184, 0]
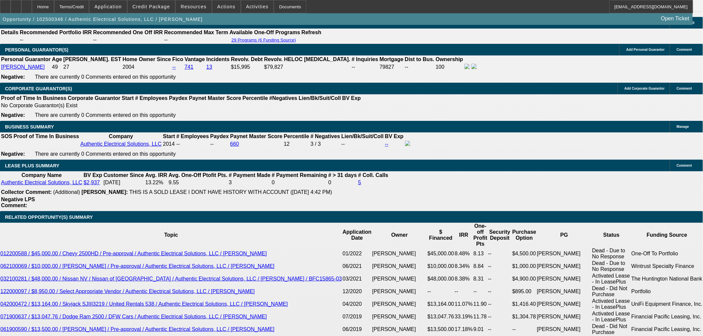
scroll to position [701, 0]
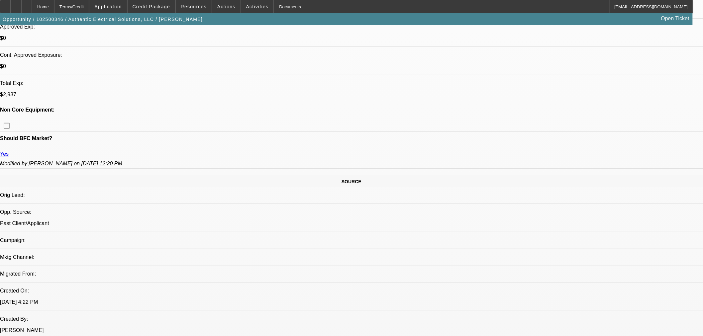
scroll to position [184, 0]
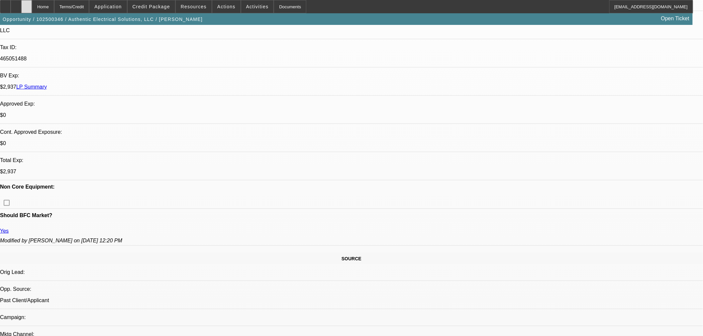
click at [32, 10] on div at bounding box center [26, 6] width 11 height 13
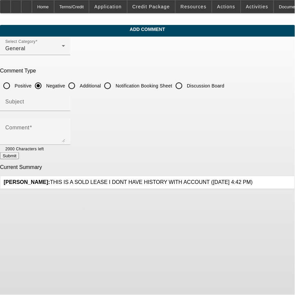
click at [78, 85] on input "Additional" at bounding box center [71, 85] width 13 height 13
radio input "true"
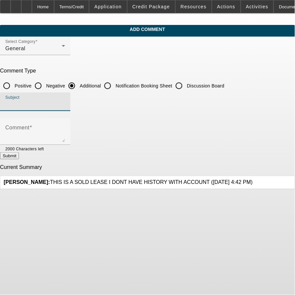
click at [65, 104] on input "Subject" at bounding box center [35, 104] width 60 height 8
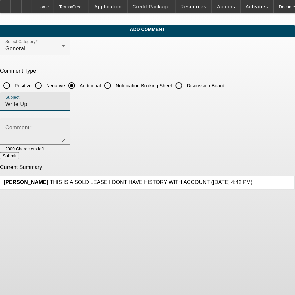
type input "Write Up"
click at [65, 140] on textarea "Comment" at bounding box center [35, 134] width 60 height 16
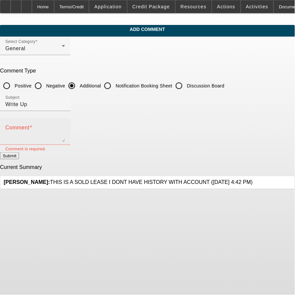
click at [263, 156] on form "Select Category General Comment Type Positive Negative Additional Notification …" at bounding box center [147, 113] width 295 height 153
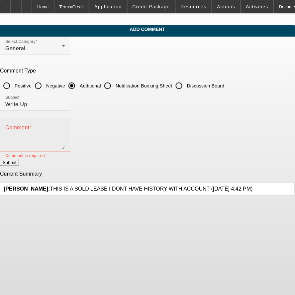
drag, startPoint x: 260, startPoint y: 136, endPoint x: 257, endPoint y: 149, distance: 13.3
click at [65, 149] on textarea "Comment" at bounding box center [35, 137] width 60 height 23
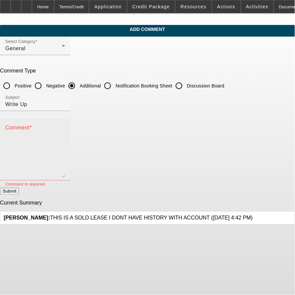
click at [65, 144] on textarea "Comment" at bounding box center [35, 151] width 60 height 51
click at [65, 135] on textarea "Aaron Torres started" at bounding box center [35, 151] width 60 height 51
paste textarea "Authentic Electrical Solutions, LLC"
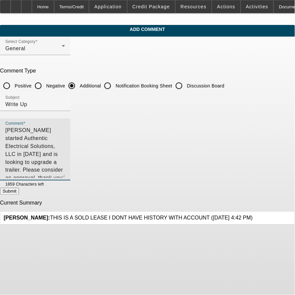
type textarea "[PERSON_NAME] started Authentic Electrical Solutions, LLC in [DATE] and is look…"
click at [65, 176] on div "Comment Aaron Torres started Authentic Electrical Solutions, LLC in 2014 and is…" at bounding box center [35, 149] width 60 height 62
click at [65, 184] on div at bounding box center [54, 183] width 21 height 7
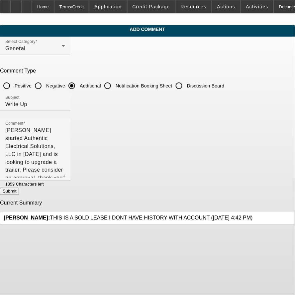
click at [19, 194] on button "Submit" at bounding box center [9, 191] width 19 height 7
radio input "true"
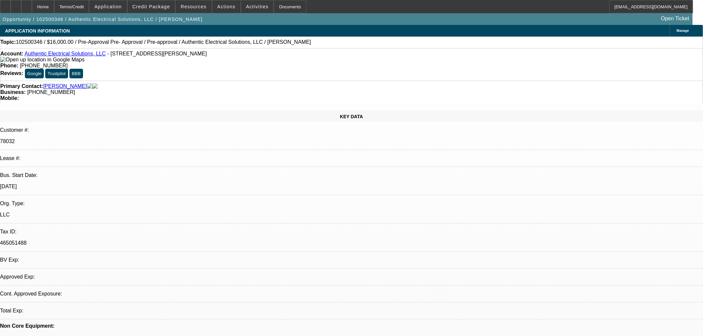
select select "0"
select select "0.1"
select select "4"
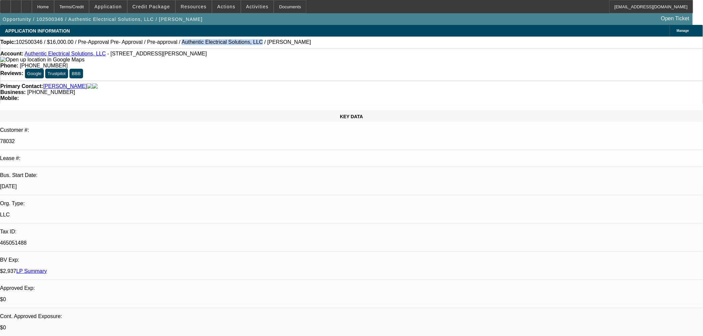
drag, startPoint x: 157, startPoint y: 45, endPoint x: 223, endPoint y: 47, distance: 65.4
click at [223, 45] on div "Topic: 102500346 / $16,000.00 / Pre-Approval Pre- Approval / Pre-approval / Aut…" at bounding box center [351, 42] width 702 height 6
copy span "Authentic Electrical Solutions, LLC"
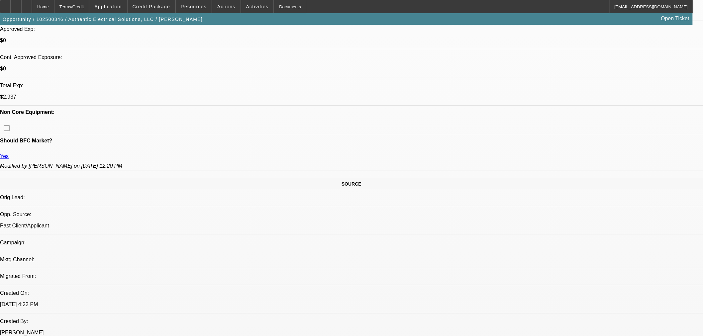
scroll to position [258, 0]
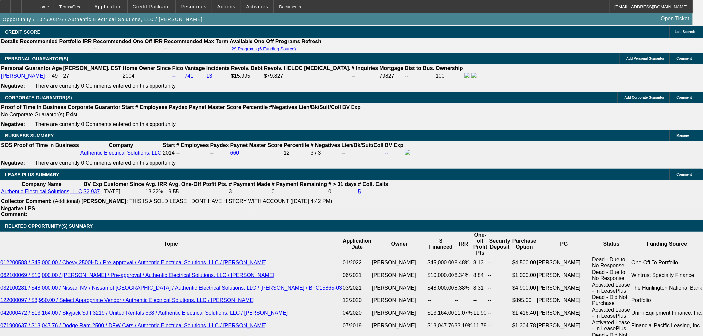
scroll to position [885, 0]
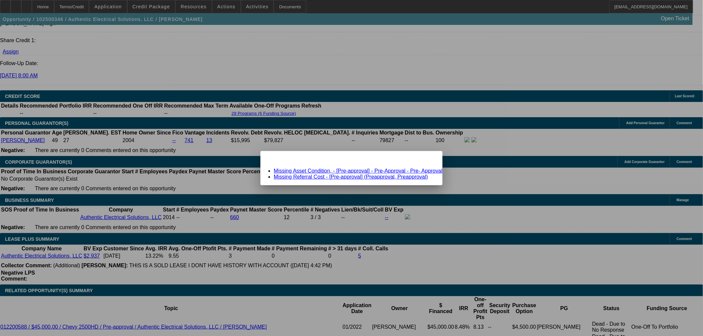
click at [324, 170] on link "Missing Asset Condition, - [Pre-approval] - Pre-Approval - Pre- Approval" at bounding box center [358, 171] width 169 height 6
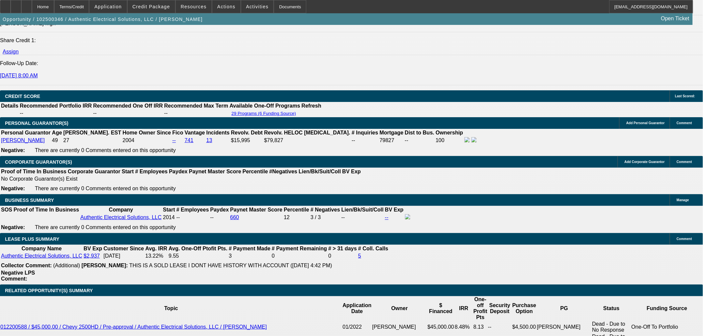
scroll to position [885, 0]
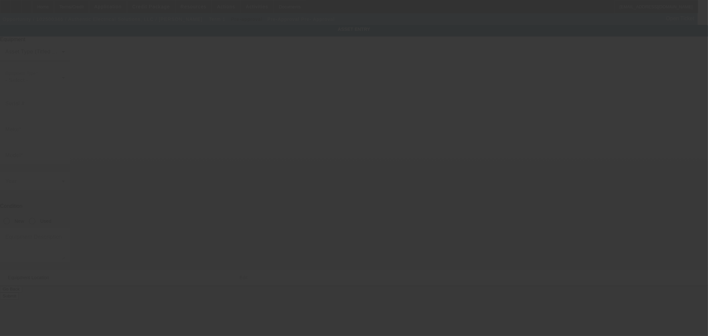
type input "Pre-Approval"
type input "Pre- Approval"
type textarea "Enclosed Trailer"
type input "4616 Custer Dr"
type input "Fort Worth"
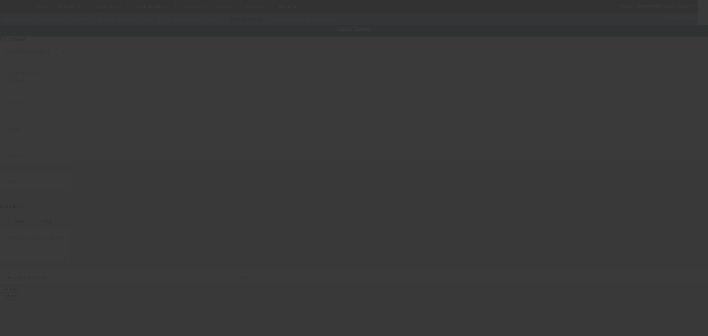
type input "76114"
type input "Tarrant"
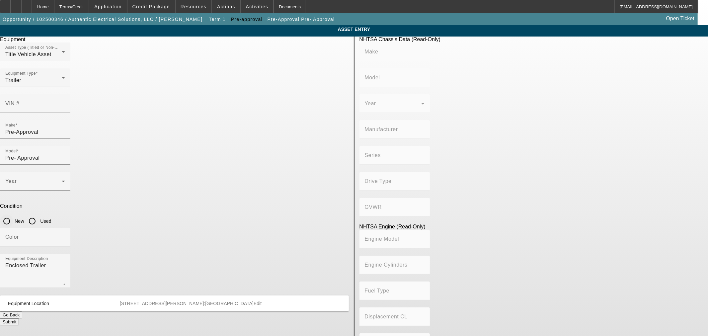
click at [13, 215] on input "New" at bounding box center [6, 221] width 13 height 13
radio input "true"
click at [19, 318] on button "Submit" at bounding box center [9, 321] width 19 height 7
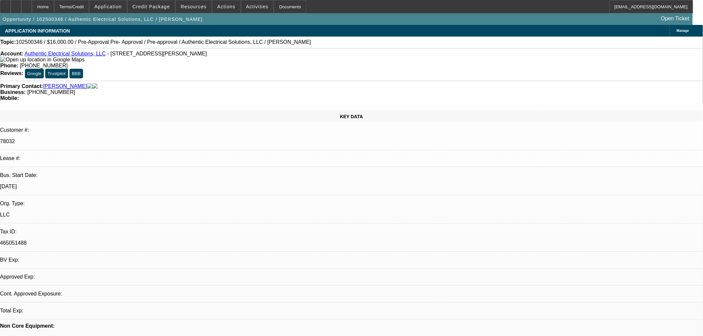
select select "0"
select select "0.1"
select select "4"
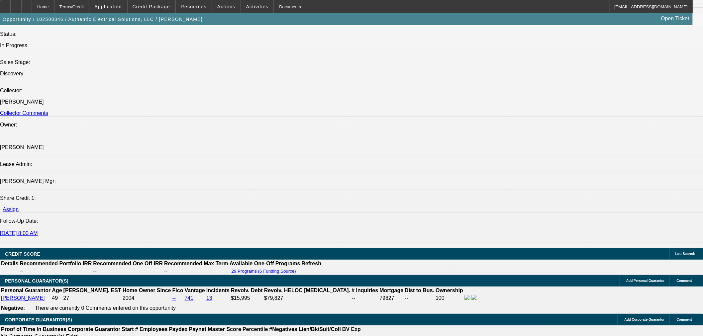
scroll to position [775, 0]
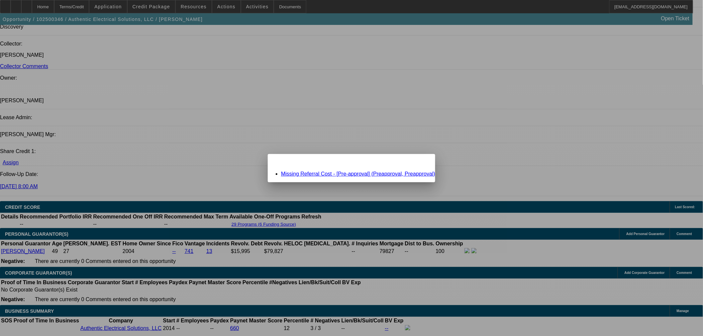
click at [375, 171] on link "Missing Referral Cost - [Pre-approval] (Preapproval, Preapproval)" at bounding box center [358, 174] width 154 height 6
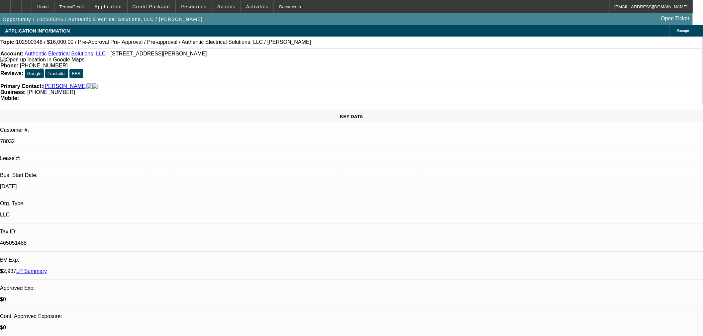
scroll to position [775, 0]
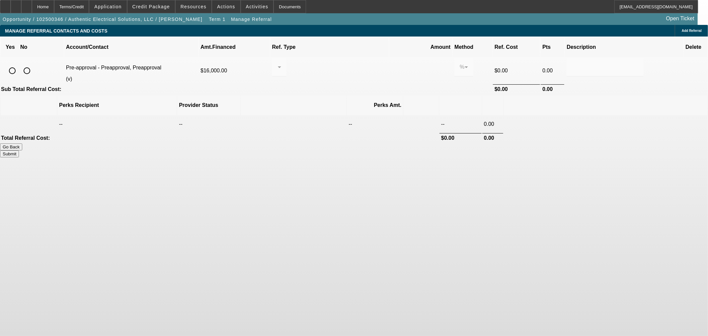
click at [34, 64] on input "radio" at bounding box center [26, 70] width 13 height 13
radio input "true"
click at [19, 150] on button "Submit" at bounding box center [9, 153] width 19 height 7
type input "0.000"
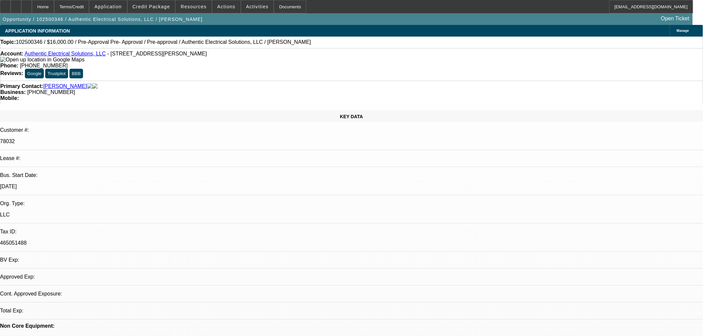
select select "0"
select select "0.1"
select select "4"
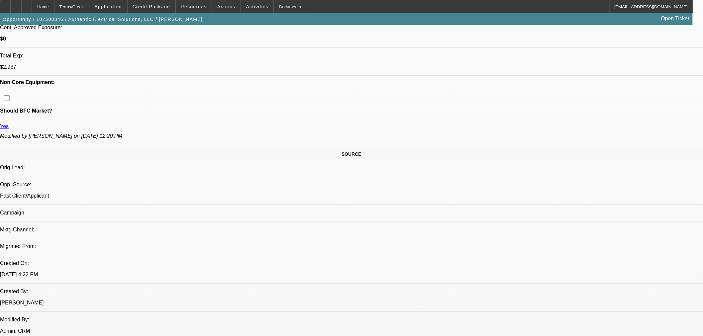
scroll to position [37, 0]
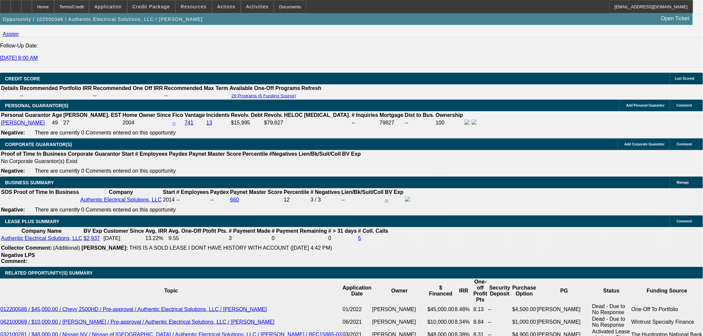
scroll to position [959, 0]
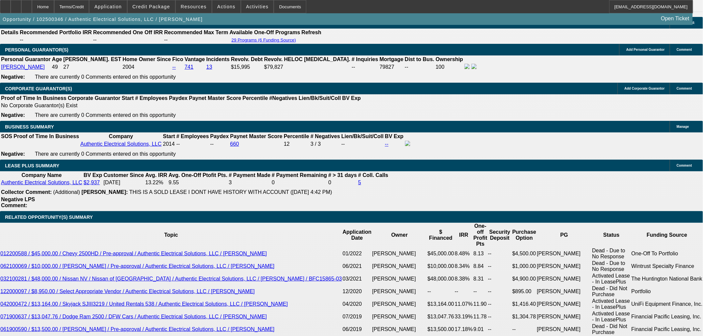
select select "2"
type input "UNKNOWN"
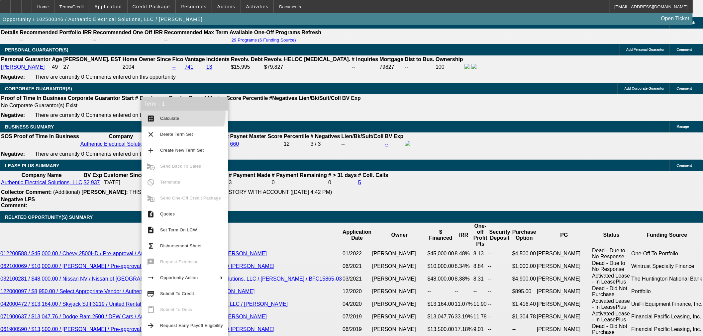
click at [179, 114] on button "calculate Calculate" at bounding box center [184, 119] width 87 height 16
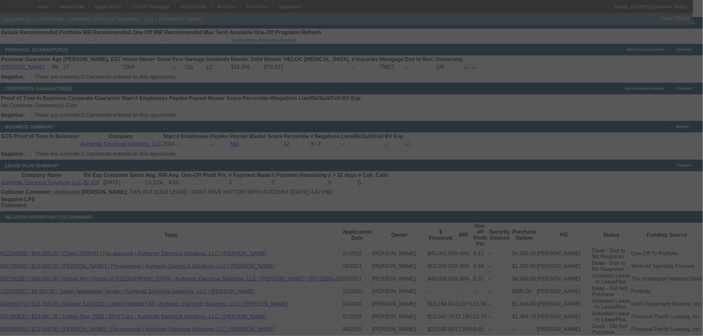
scroll to position [979, 0]
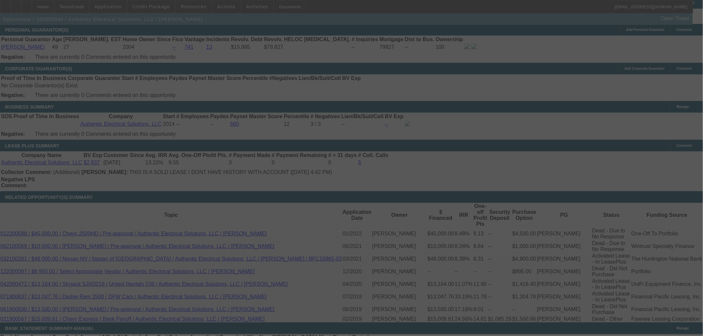
select select "0"
select select "2"
select select "0.1"
select select "4"
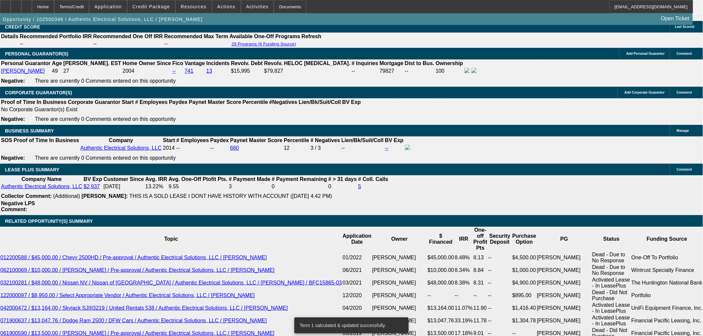
scroll to position [942, 0]
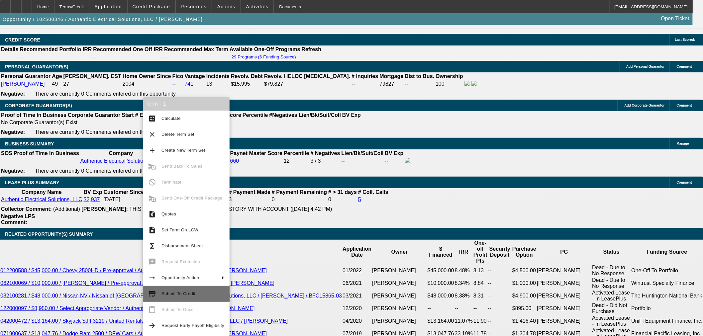
click at [201, 300] on button "credit_score Submit To Credit" at bounding box center [186, 294] width 87 height 16
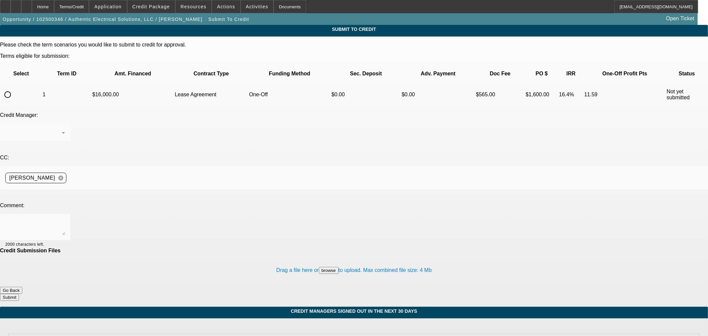
click at [14, 88] on input "radio" at bounding box center [7, 94] width 13 height 13
radio input "true"
click at [65, 219] on textarea at bounding box center [35, 227] width 60 height 16
type textarea "Please send to Finpac, thank you!"
click at [19, 294] on button "Submit" at bounding box center [9, 297] width 19 height 7
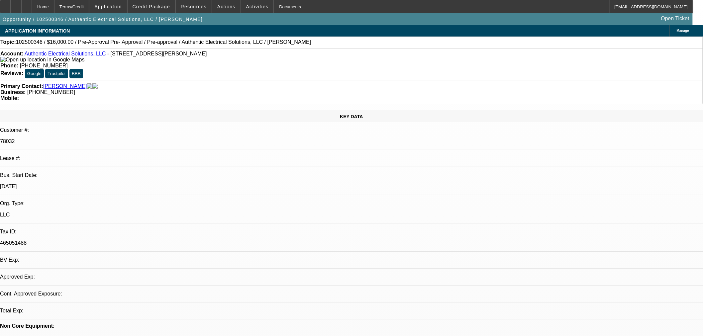
select select "0"
select select "2"
select select "0.1"
select select "4"
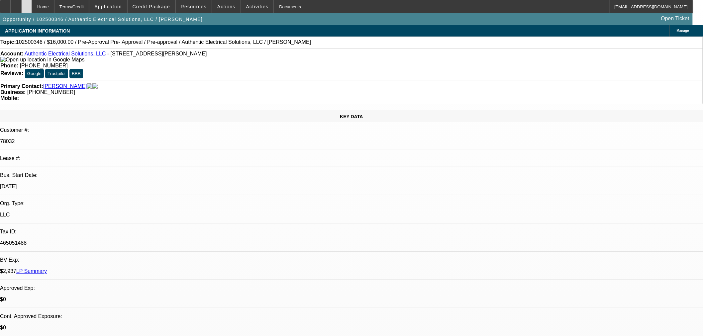
click at [32, 2] on div at bounding box center [26, 6] width 11 height 13
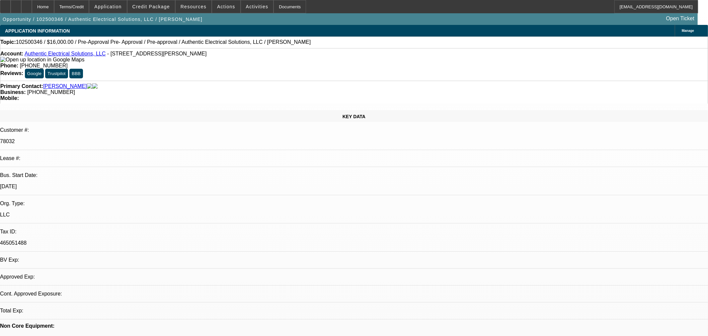
select select "0"
select select "3"
select select "0.1"
select select "4"
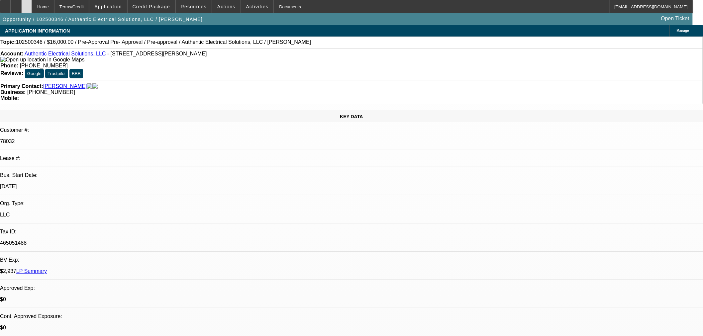
click at [27, 4] on icon at bounding box center [27, 4] width 0 height 0
select select "0"
select select "3"
select select "0.1"
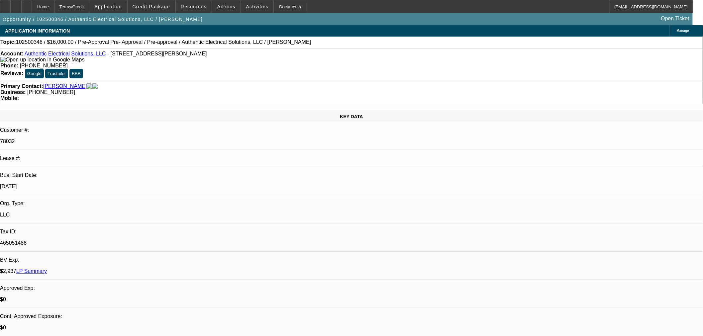
select select "4"
